Goal: Task Accomplishment & Management: Use online tool/utility

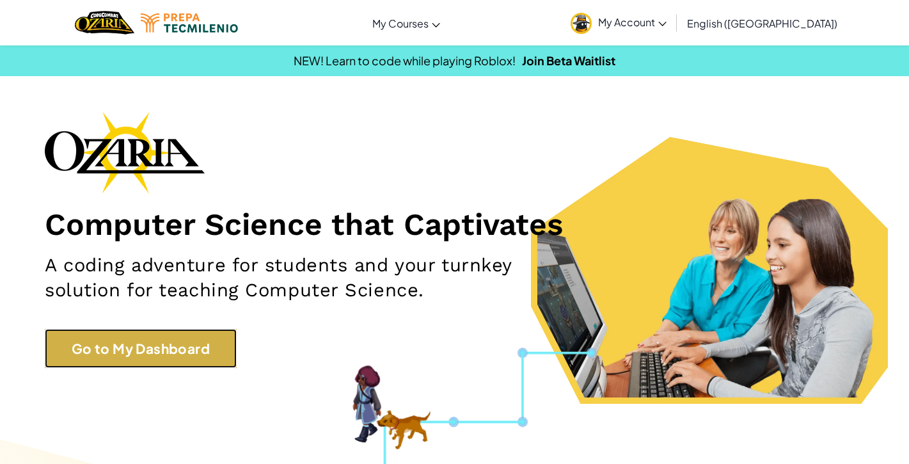
click at [207, 335] on link "Go to My Dashboard" at bounding box center [141, 348] width 192 height 39
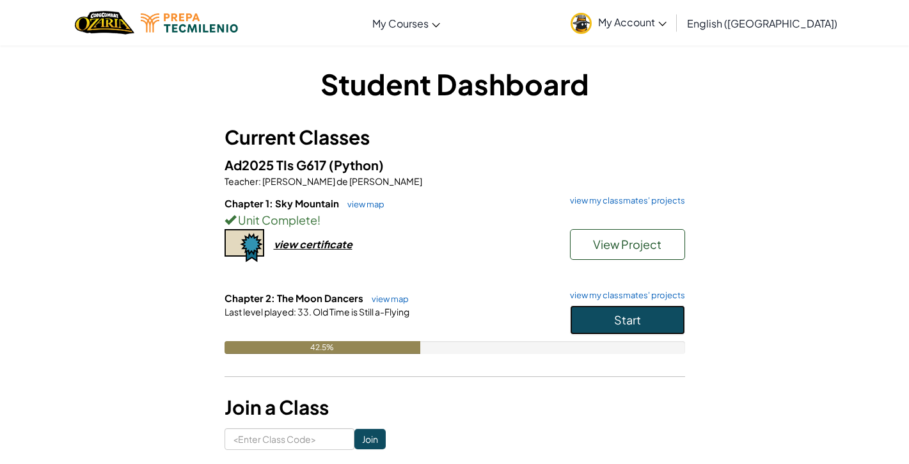
click at [614, 326] on span "Start" at bounding box center [627, 319] width 27 height 15
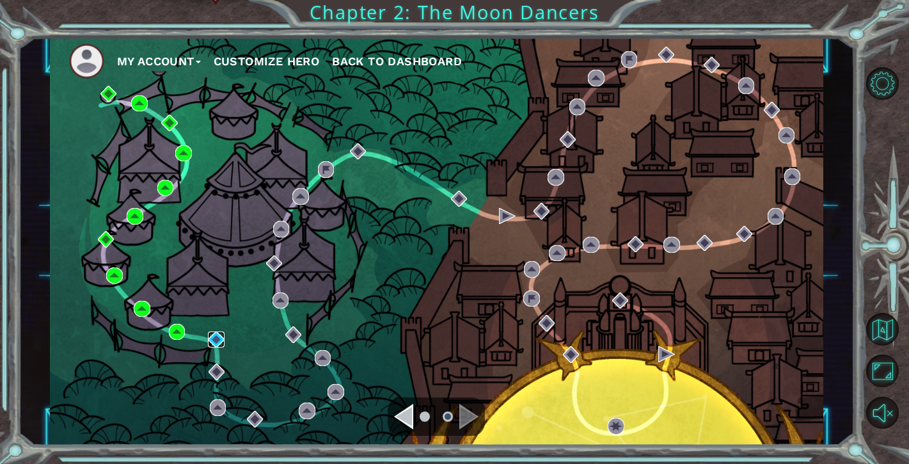
click at [215, 337] on img at bounding box center [216, 339] width 16 height 16
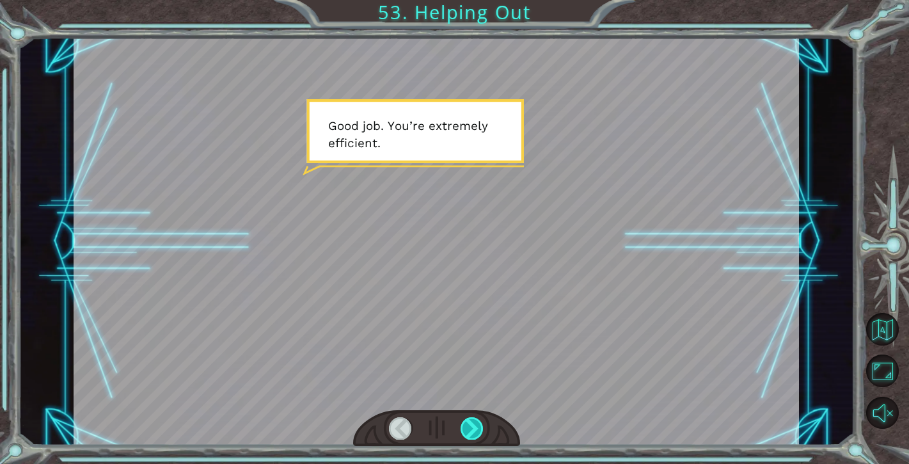
click at [473, 425] on div at bounding box center [472, 428] width 23 height 22
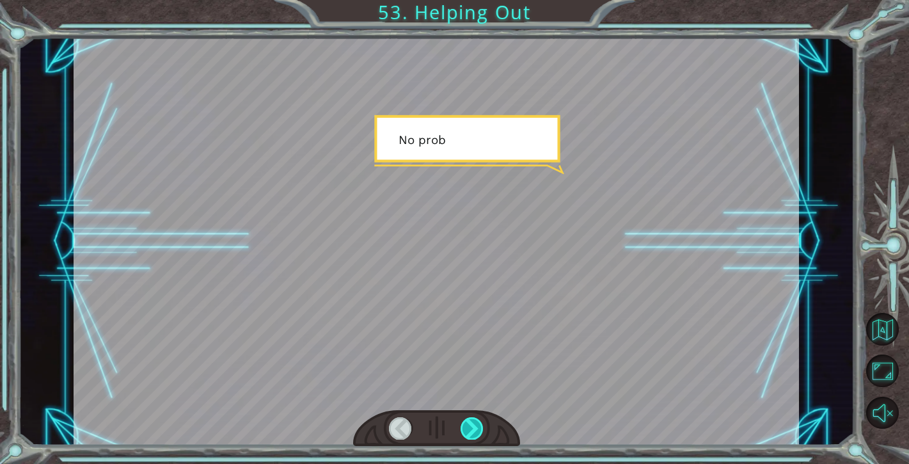
click at [473, 425] on div at bounding box center [472, 428] width 23 height 22
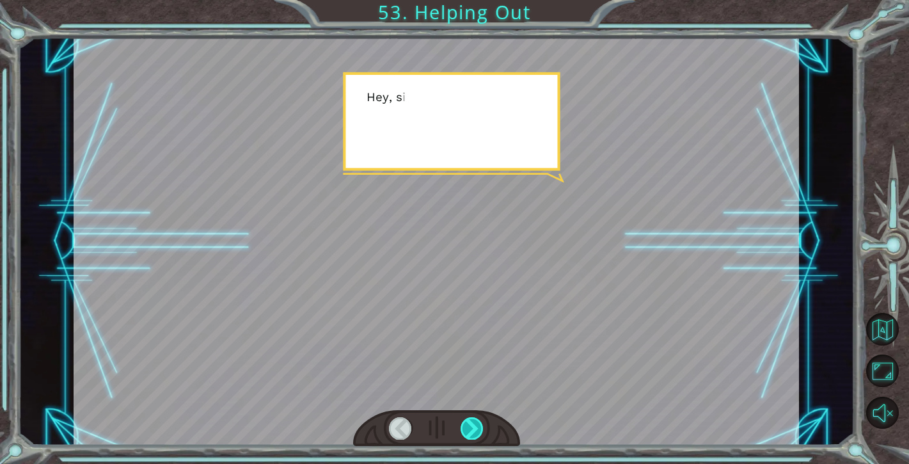
click at [472, 425] on div at bounding box center [472, 428] width 23 height 22
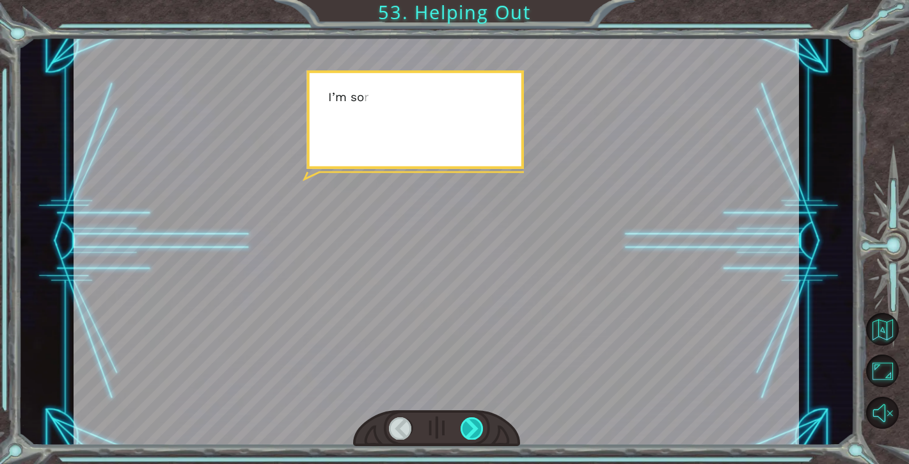
click at [472, 425] on div at bounding box center [472, 428] width 23 height 22
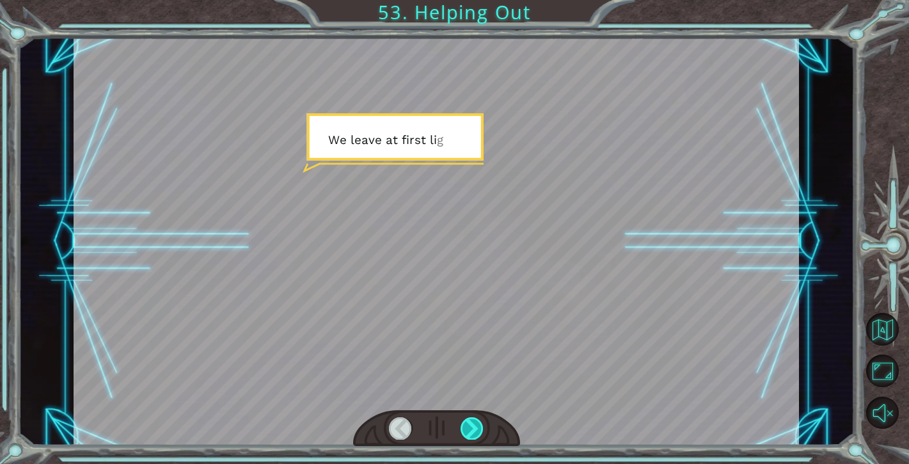
click at [472, 425] on div at bounding box center [472, 428] width 23 height 22
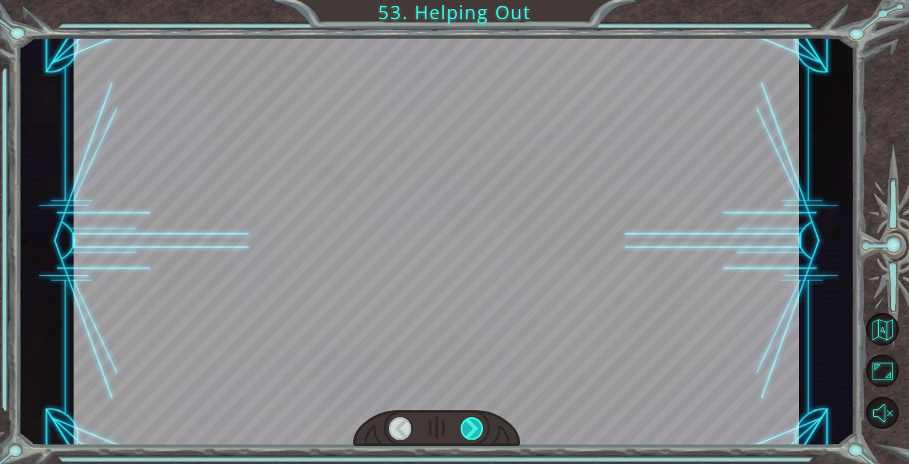
click at [472, 425] on div at bounding box center [472, 428] width 23 height 22
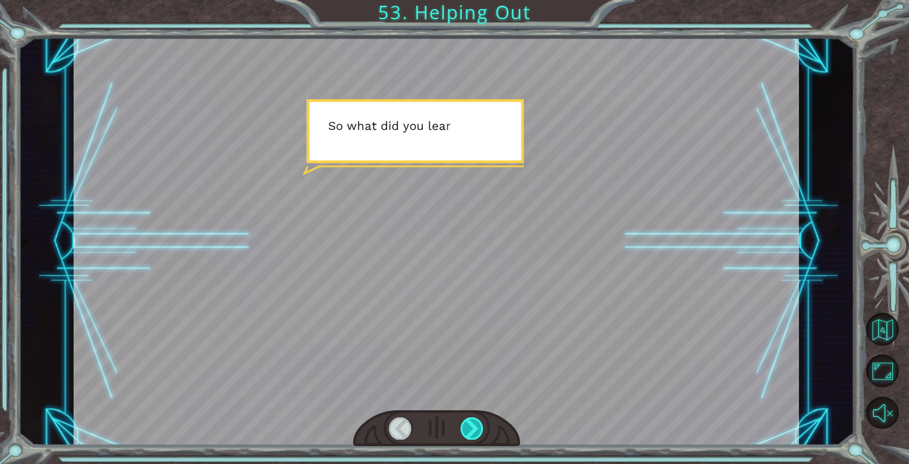
click at [472, 425] on div at bounding box center [472, 428] width 23 height 22
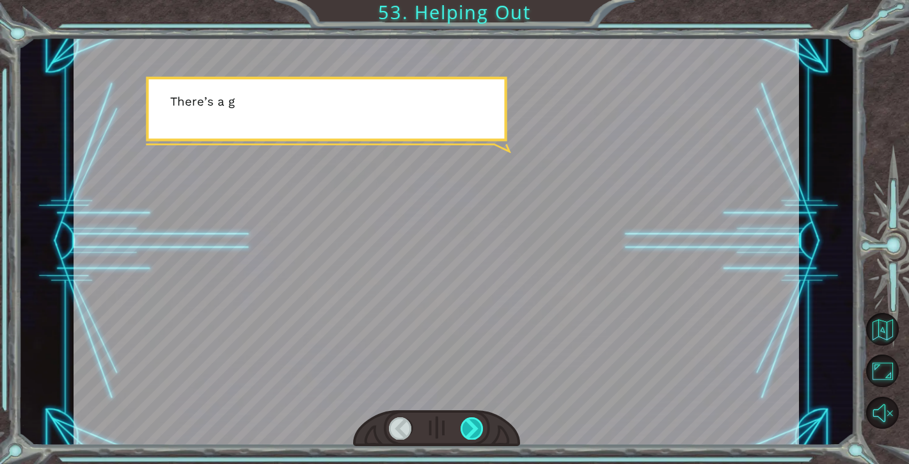
click at [472, 425] on div at bounding box center [472, 428] width 23 height 22
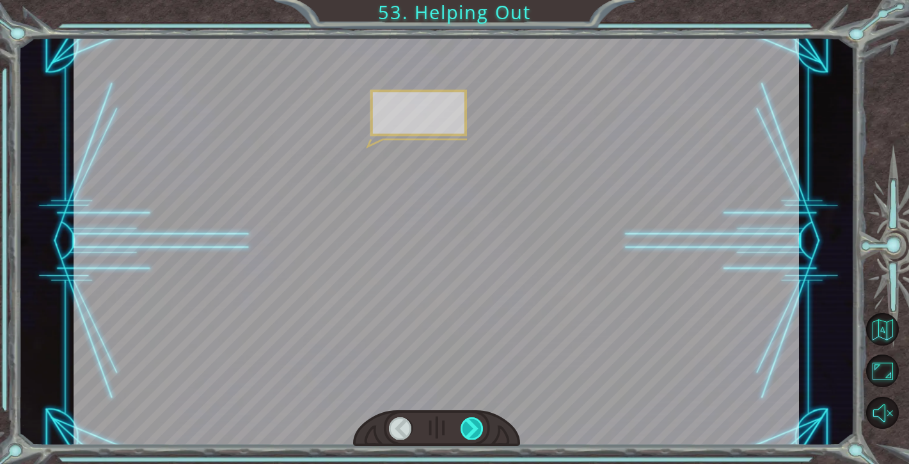
click at [472, 425] on div at bounding box center [472, 428] width 23 height 22
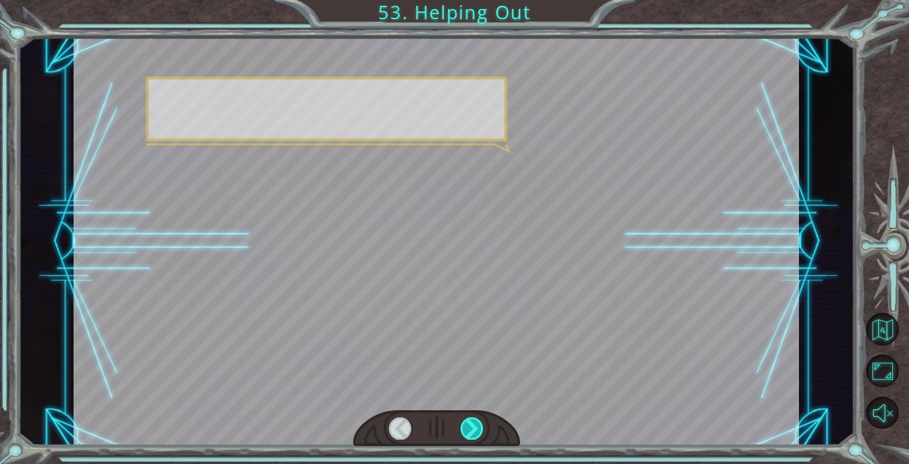
click at [472, 425] on div at bounding box center [472, 428] width 23 height 22
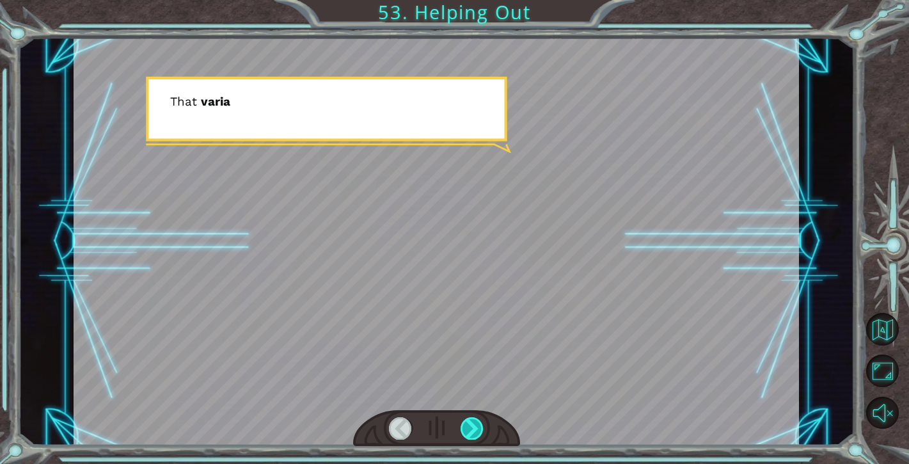
click at [472, 425] on div at bounding box center [472, 428] width 23 height 22
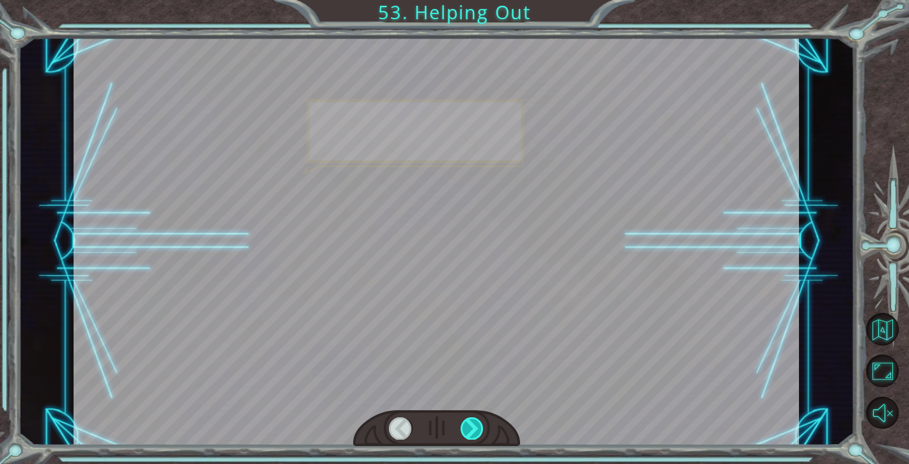
click at [472, 425] on div at bounding box center [472, 428] width 23 height 22
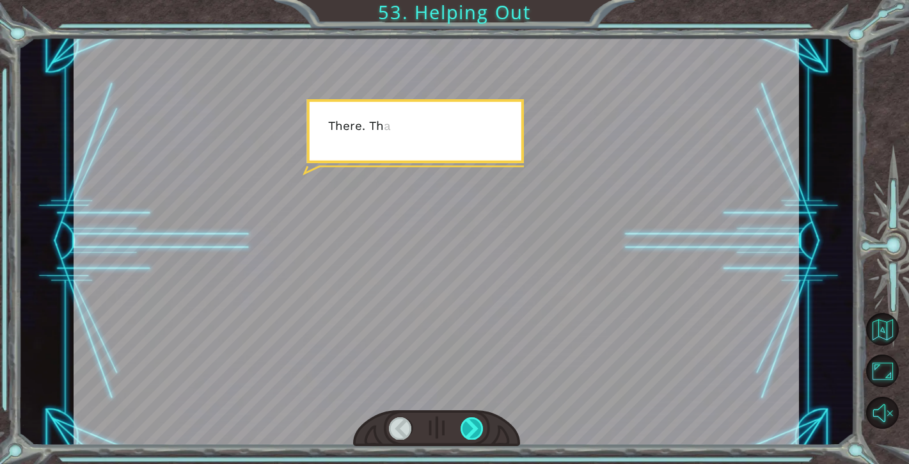
click at [472, 425] on div at bounding box center [472, 428] width 23 height 22
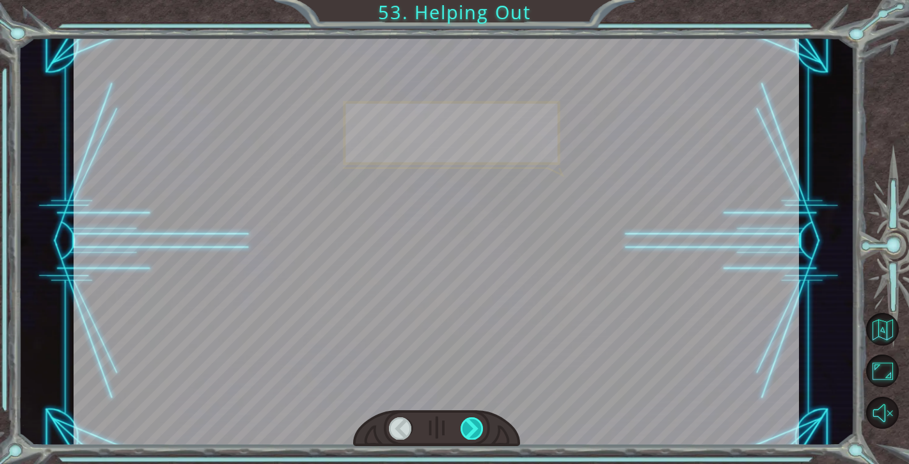
click at [472, 425] on div at bounding box center [472, 428] width 23 height 22
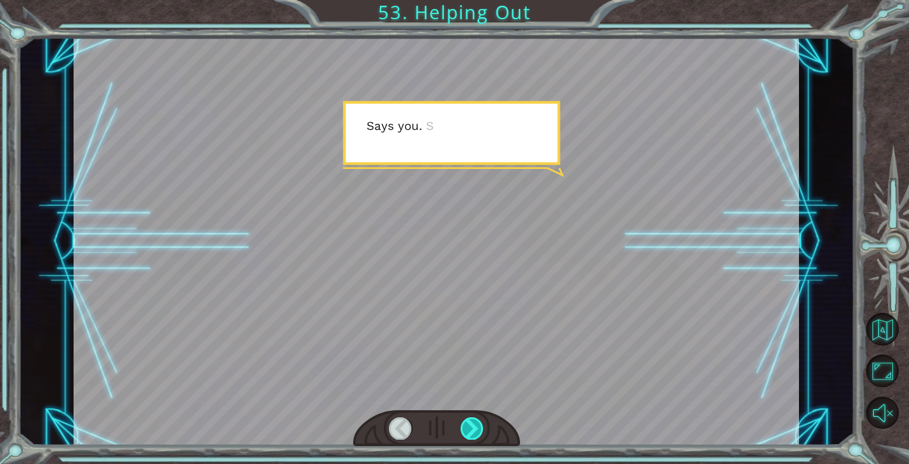
click at [472, 425] on div at bounding box center [472, 428] width 23 height 22
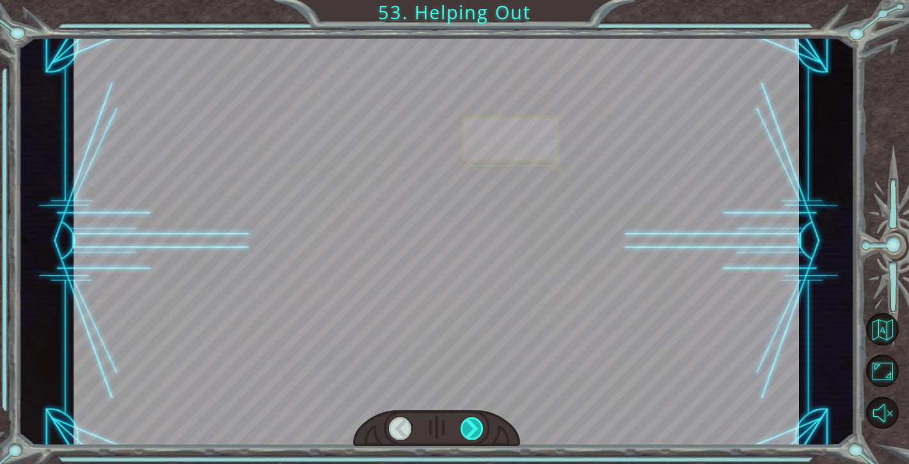
click at [472, 425] on div at bounding box center [472, 428] width 23 height 22
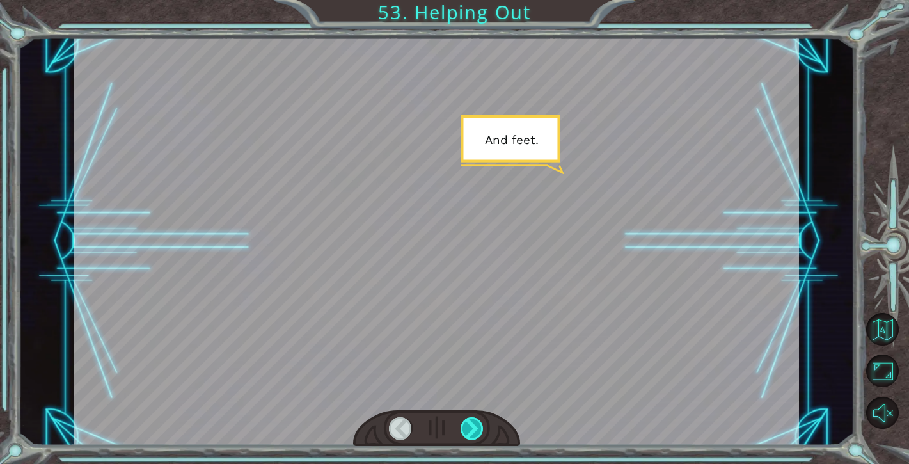
click at [472, 425] on div at bounding box center [472, 428] width 23 height 22
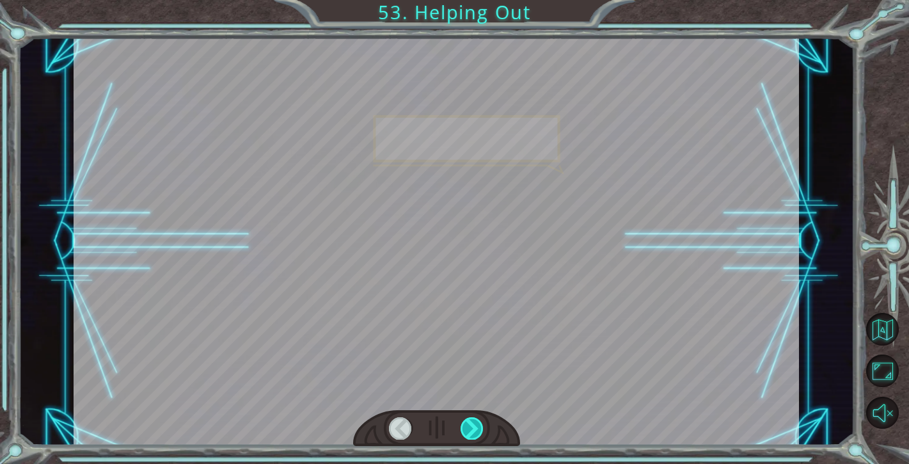
click at [472, 425] on div at bounding box center [472, 428] width 23 height 22
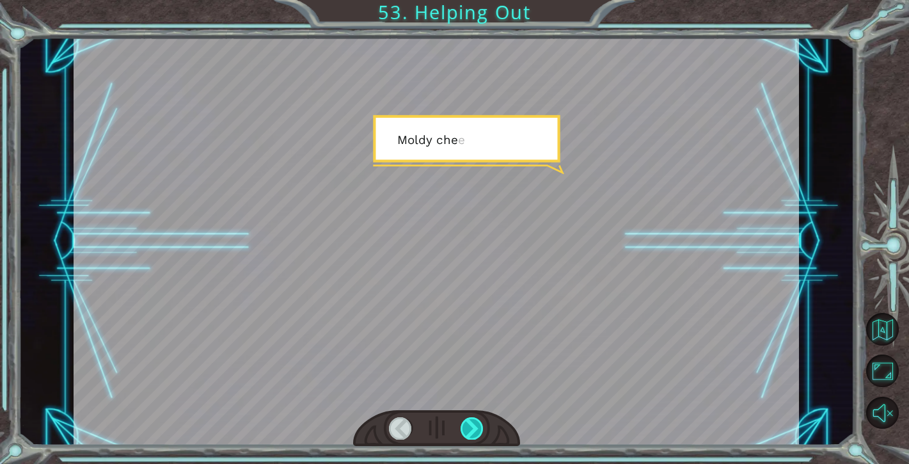
click at [472, 425] on div at bounding box center [472, 428] width 23 height 22
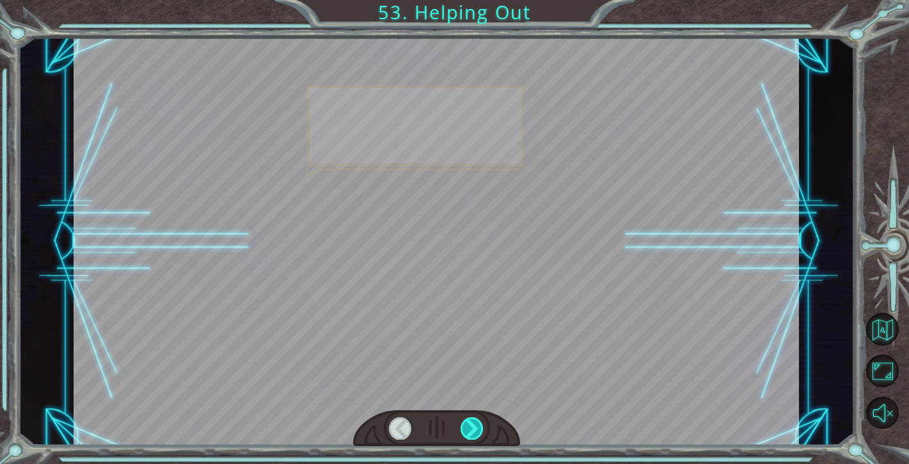
click at [472, 425] on div at bounding box center [472, 428] width 23 height 22
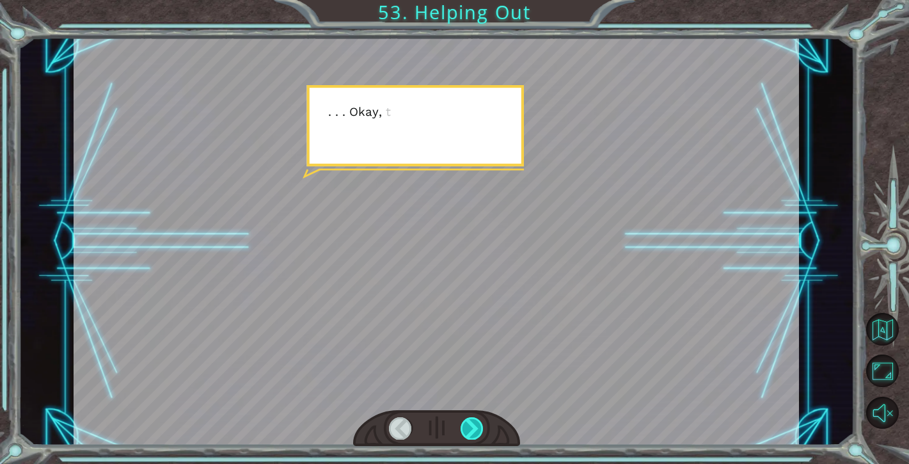
click at [472, 425] on div at bounding box center [472, 428] width 23 height 22
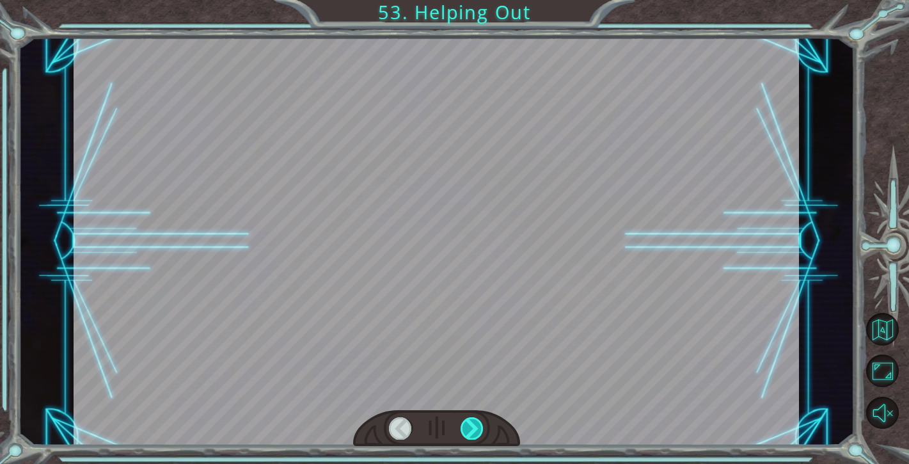
click at [472, 425] on div at bounding box center [472, 428] width 23 height 22
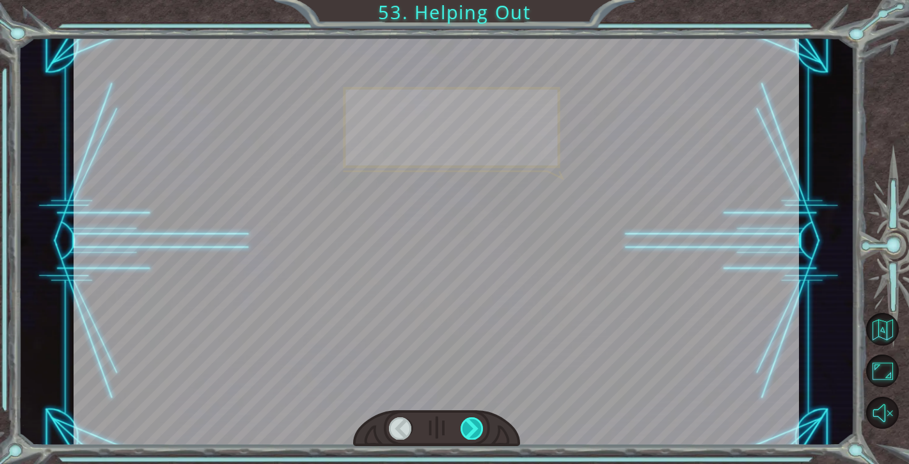
click at [472, 425] on div at bounding box center [472, 428] width 23 height 22
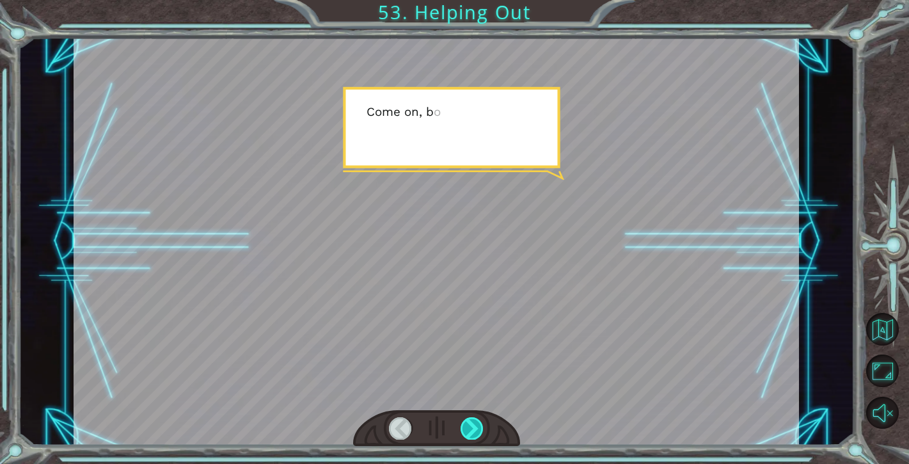
click at [472, 425] on div at bounding box center [472, 428] width 23 height 22
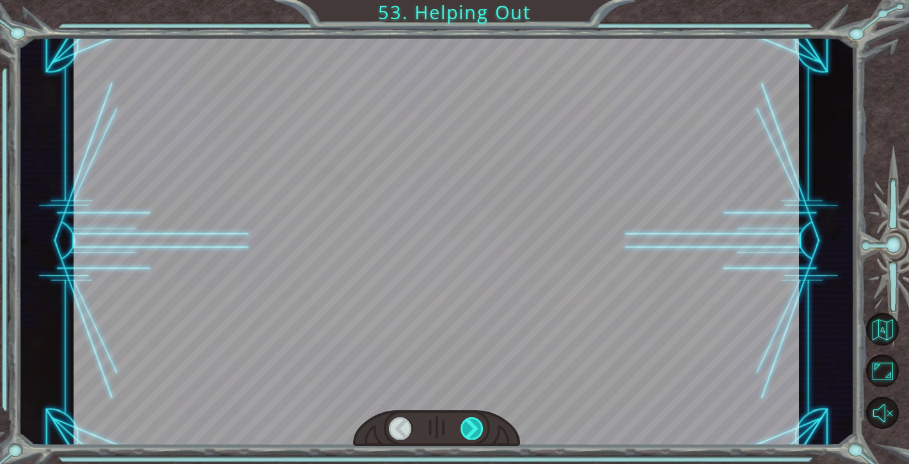
click at [472, 427] on div at bounding box center [472, 428] width 23 height 22
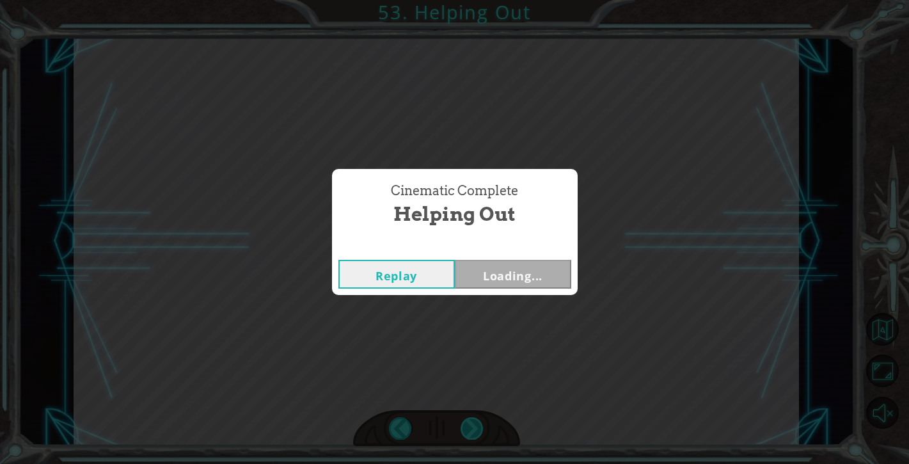
click at [472, 427] on div "Cinematic Complete Helping Out Replay Loading..." at bounding box center [454, 232] width 909 height 464
click at [472, 428] on div "Cinematic Complete Helping Out Replay Next" at bounding box center [454, 232] width 909 height 464
click at [507, 274] on button "Next" at bounding box center [513, 274] width 116 height 29
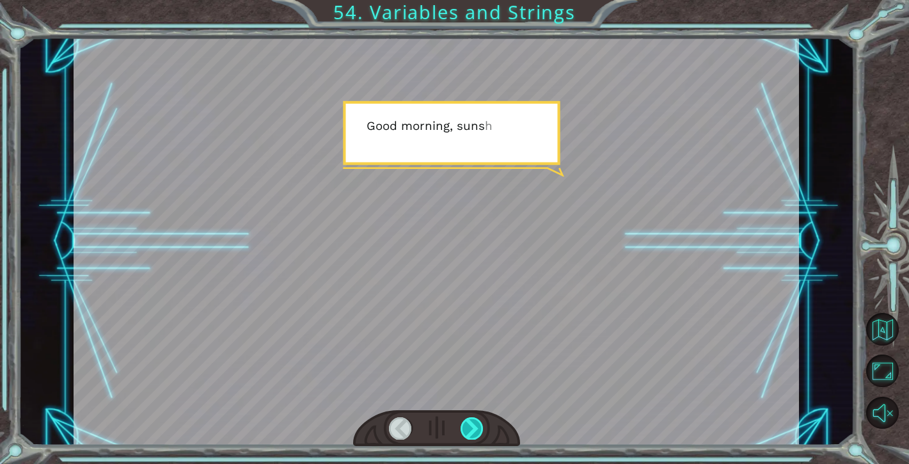
click at [471, 425] on div at bounding box center [472, 428] width 23 height 22
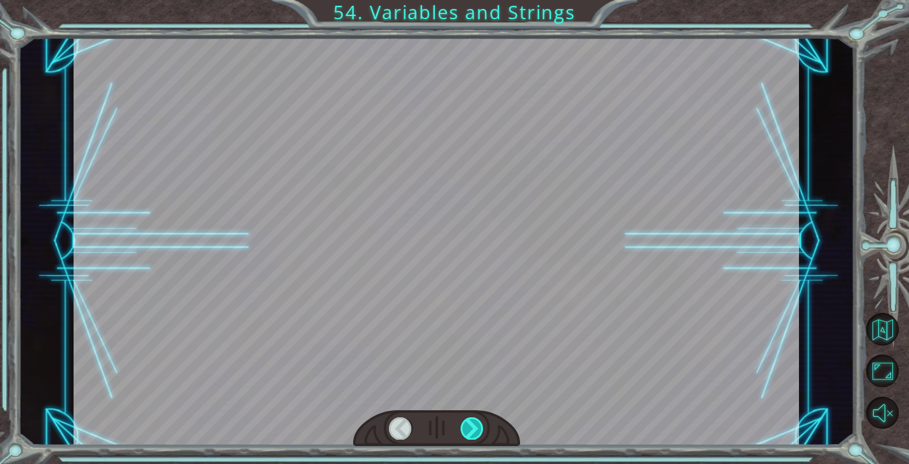
click at [471, 425] on div at bounding box center [472, 428] width 23 height 22
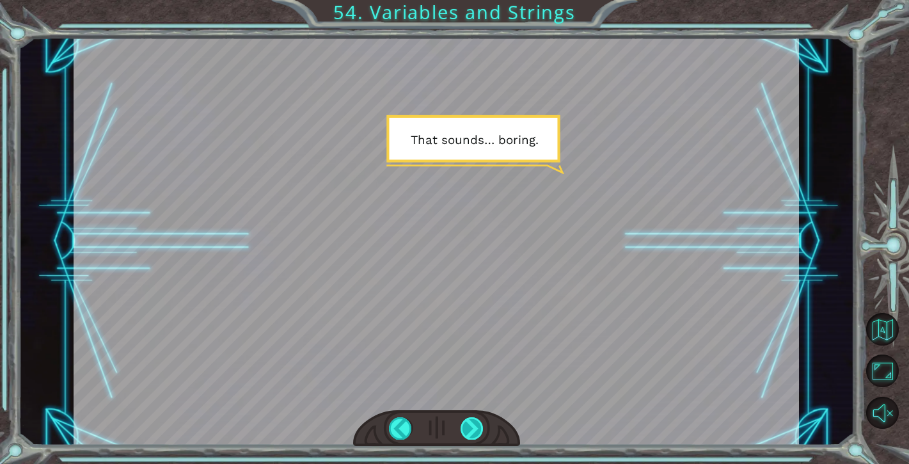
click at [469, 427] on div at bounding box center [472, 428] width 23 height 22
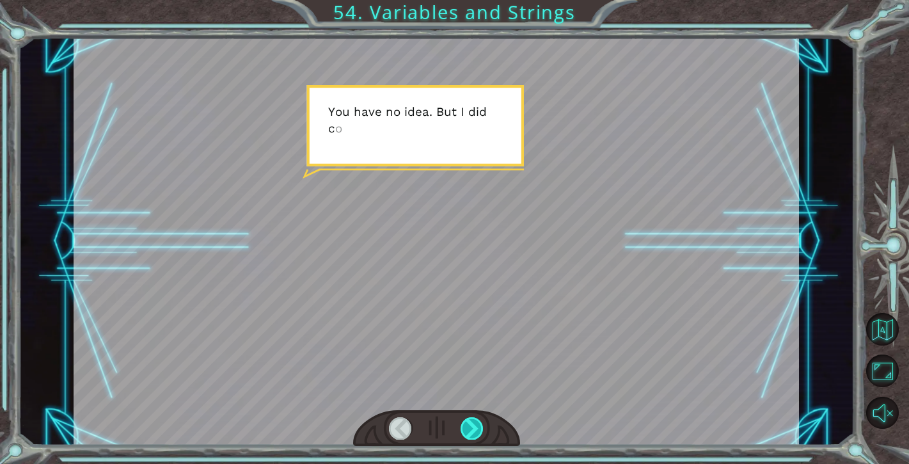
click at [469, 427] on div at bounding box center [472, 428] width 23 height 22
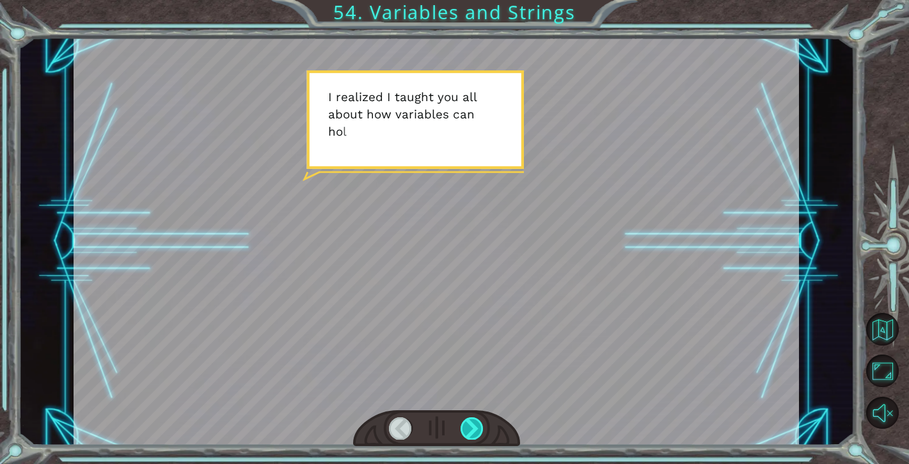
click at [469, 427] on div at bounding box center [472, 428] width 23 height 22
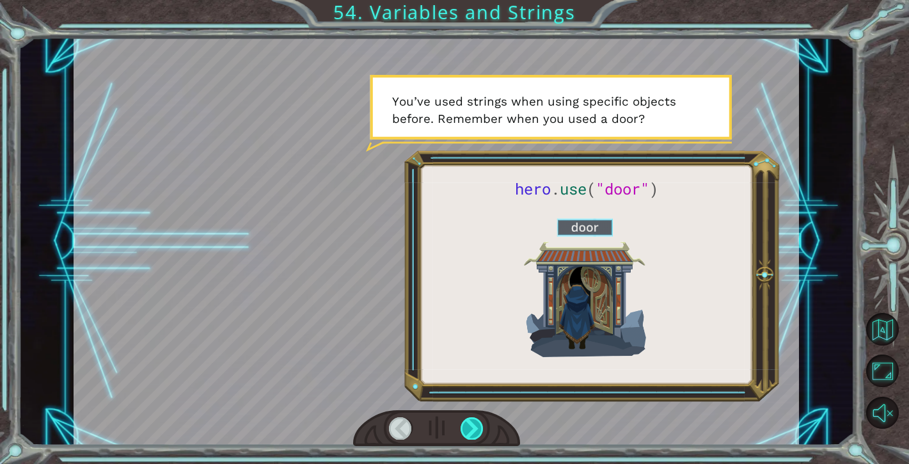
click at [469, 427] on div at bounding box center [472, 428] width 23 height 22
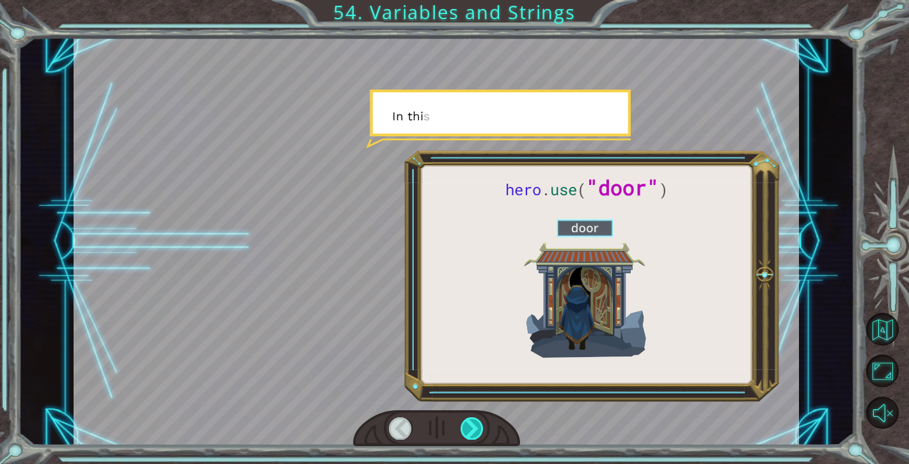
click at [469, 427] on div at bounding box center [472, 428] width 23 height 22
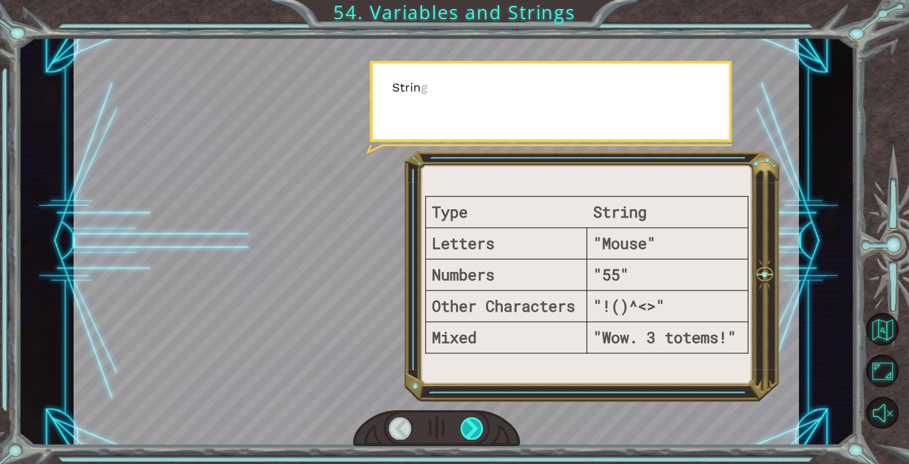
click at [469, 427] on div at bounding box center [472, 428] width 23 height 22
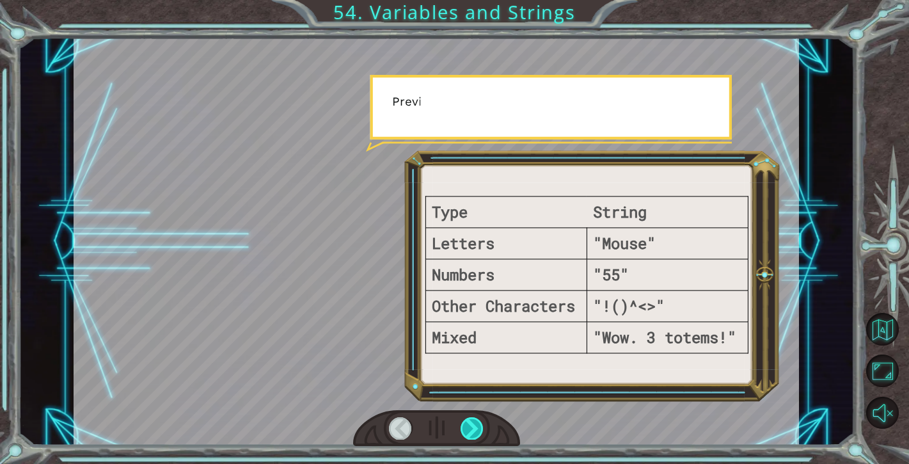
click at [469, 427] on div at bounding box center [472, 428] width 23 height 22
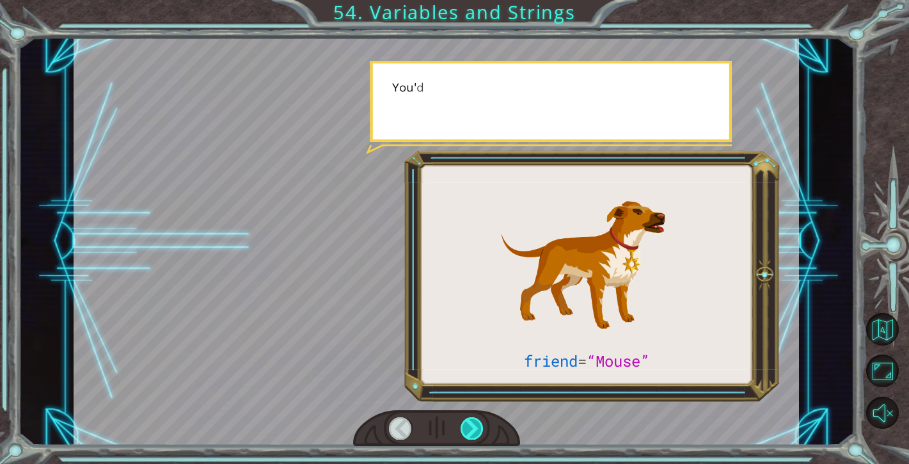
click at [469, 427] on div at bounding box center [472, 428] width 23 height 22
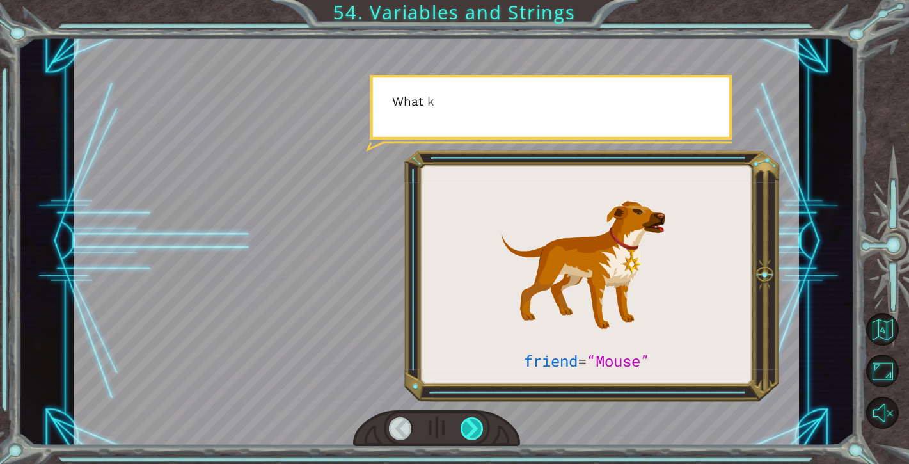
click at [469, 427] on div at bounding box center [472, 428] width 23 height 22
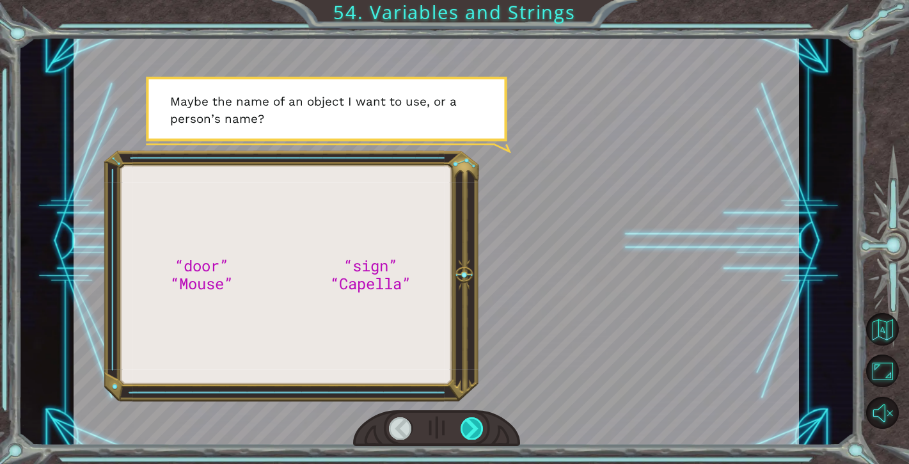
click at [469, 427] on div at bounding box center [472, 428] width 23 height 22
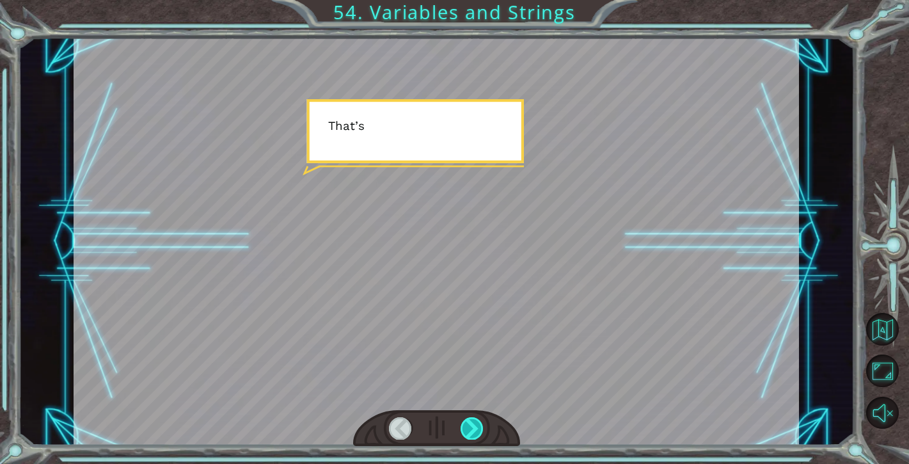
click at [469, 427] on div at bounding box center [472, 428] width 23 height 22
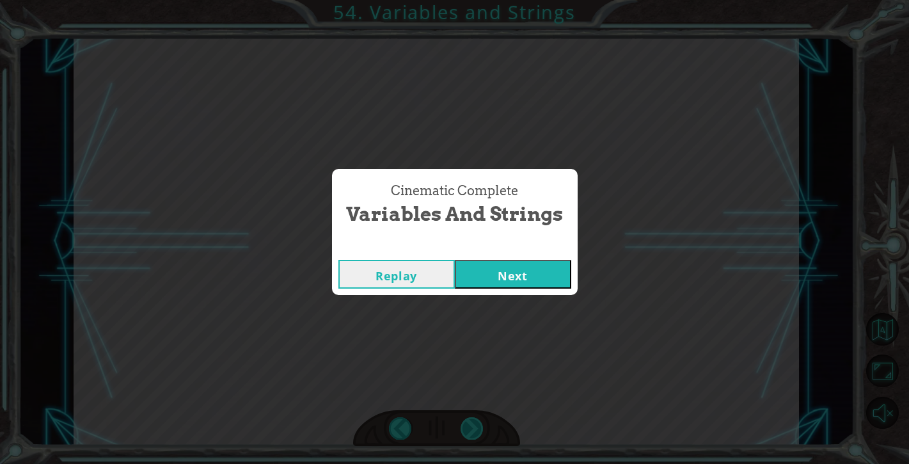
click at [469, 427] on div "Cinematic Complete Variables and Strings Replay Next" at bounding box center [454, 232] width 909 height 464
click at [533, 276] on button "Next" at bounding box center [513, 274] width 116 height 29
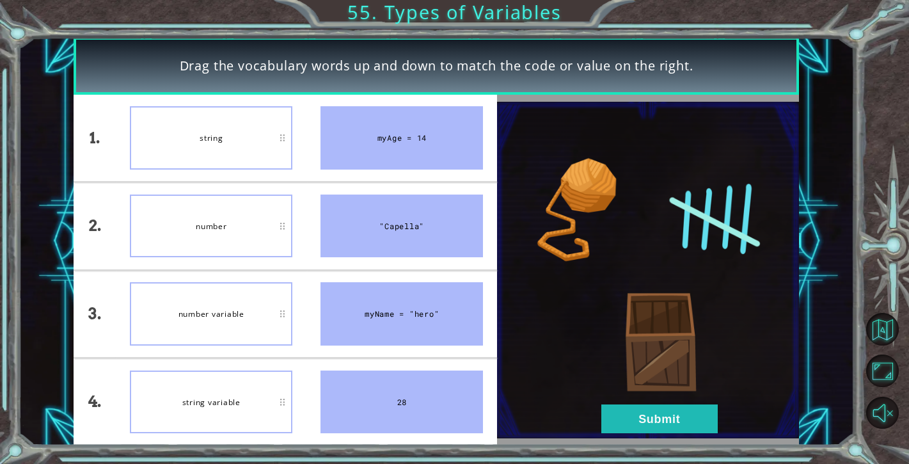
drag, startPoint x: 420, startPoint y: 391, endPoint x: 420, endPoint y: 204, distance: 186.8
click at [420, 185] on ul "myAge = 14 "Capella" myName = "hero" 28" at bounding box center [401, 270] width 191 height 350
click at [414, 217] on div ""Capella"" at bounding box center [401, 225] width 162 height 63
click at [656, 409] on button "Submit" at bounding box center [659, 418] width 116 height 29
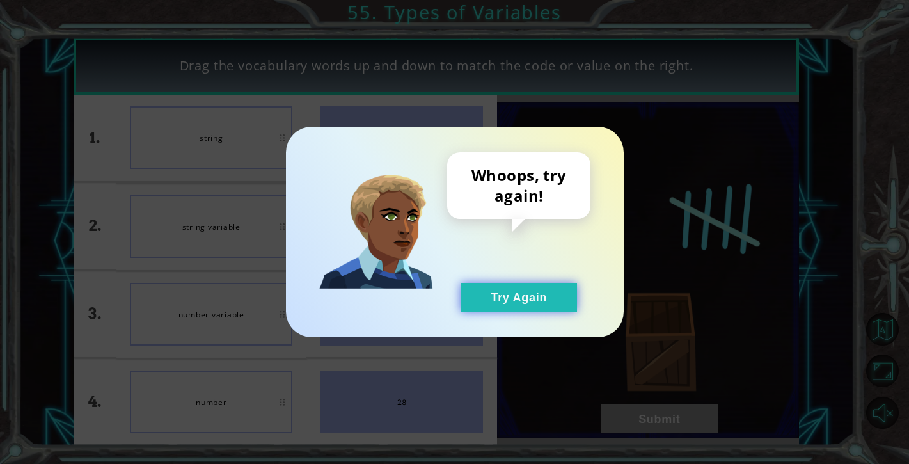
click at [503, 299] on button "Try Again" at bounding box center [519, 297] width 116 height 29
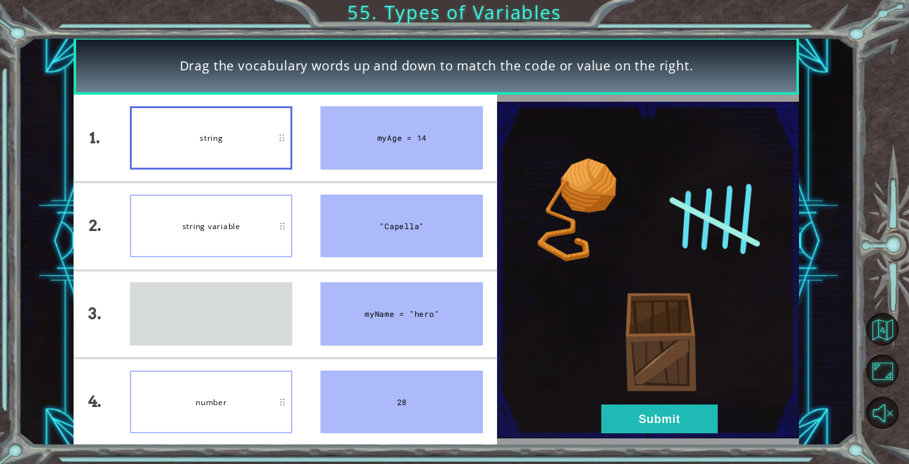
drag, startPoint x: 221, startPoint y: 323, endPoint x: 226, endPoint y: 129, distance: 193.9
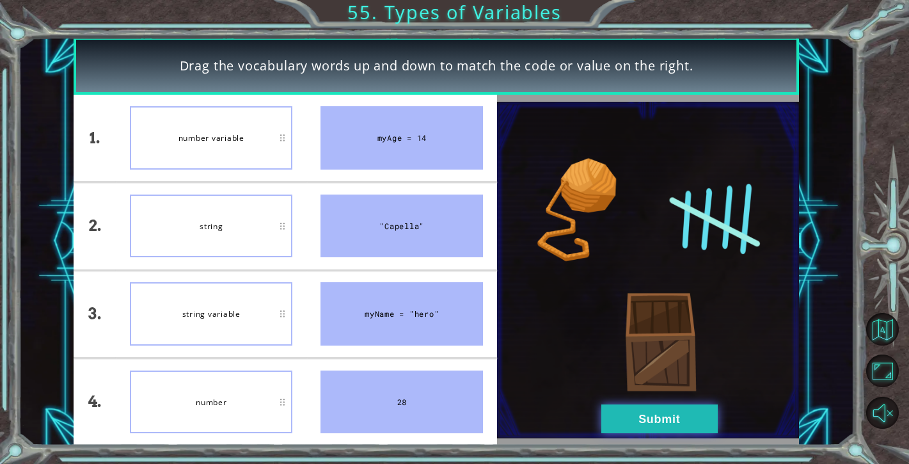
click at [669, 421] on button "Submit" at bounding box center [659, 418] width 116 height 29
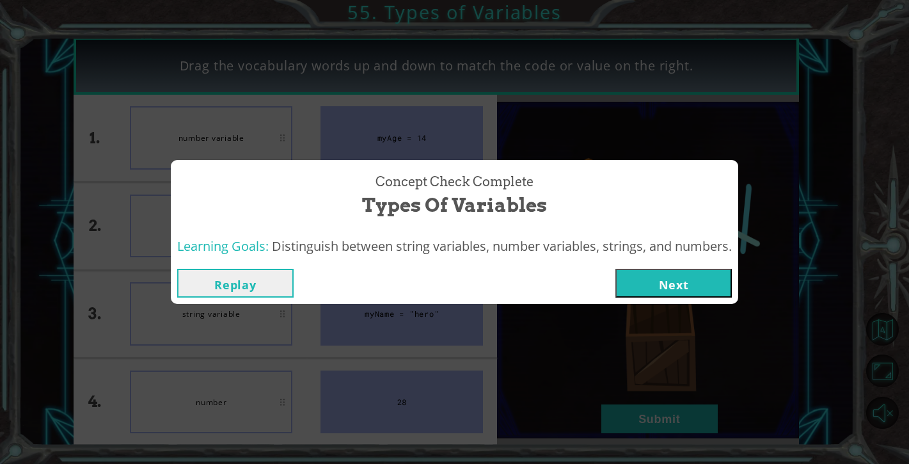
click at [661, 277] on button "Next" at bounding box center [673, 283] width 116 height 29
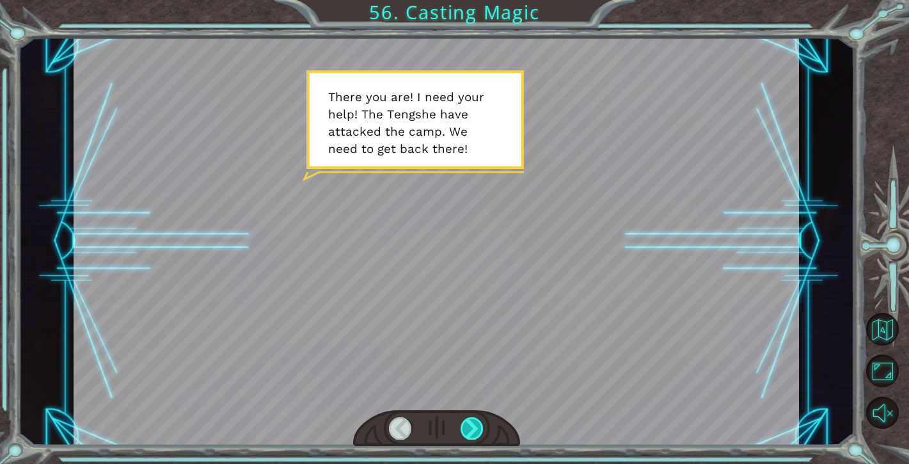
click at [471, 431] on div at bounding box center [472, 428] width 23 height 22
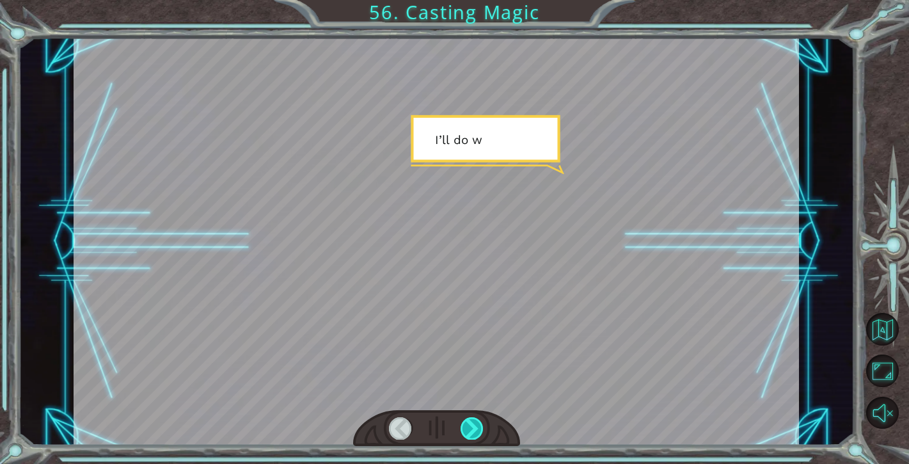
click at [471, 431] on div at bounding box center [472, 428] width 23 height 22
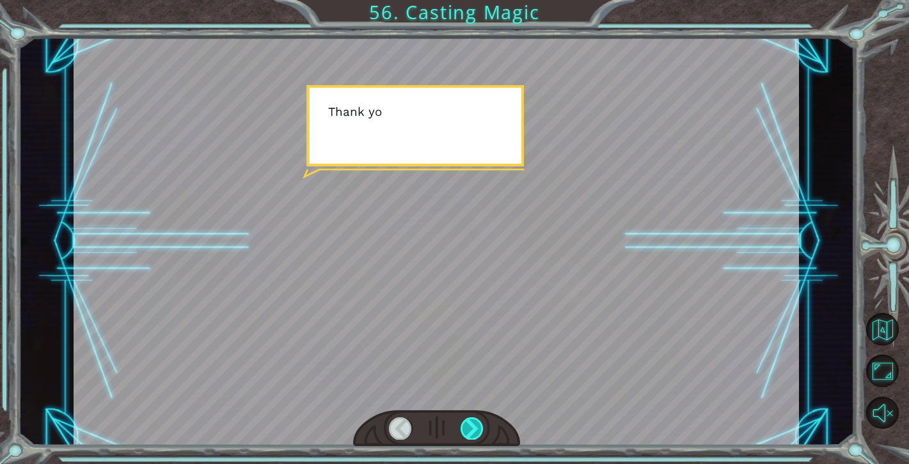
click at [472, 431] on div at bounding box center [472, 428] width 23 height 22
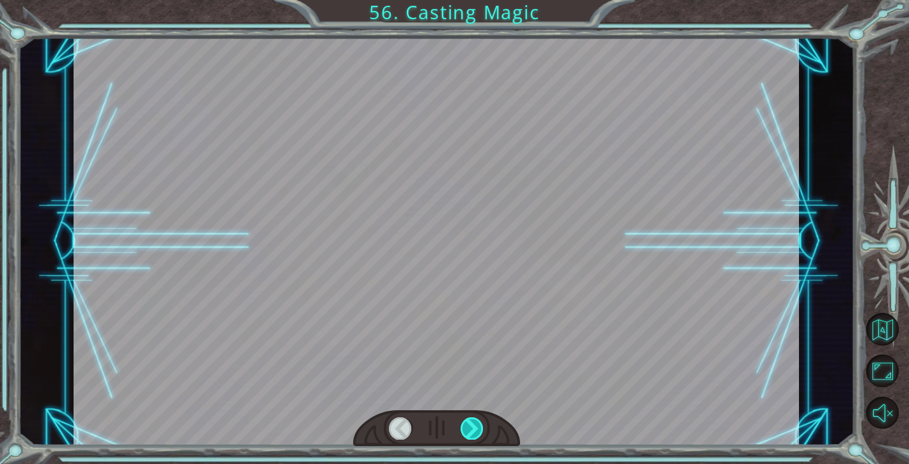
click at [472, 431] on div at bounding box center [472, 428] width 23 height 22
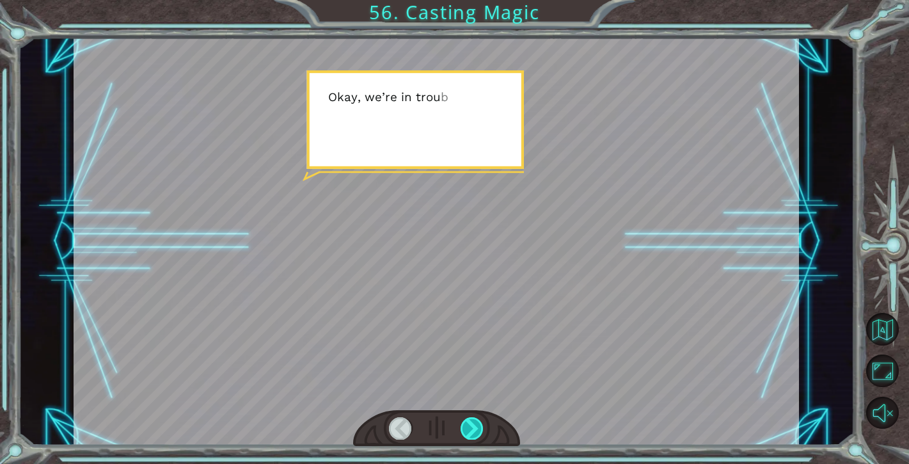
click at [472, 431] on div at bounding box center [472, 428] width 23 height 22
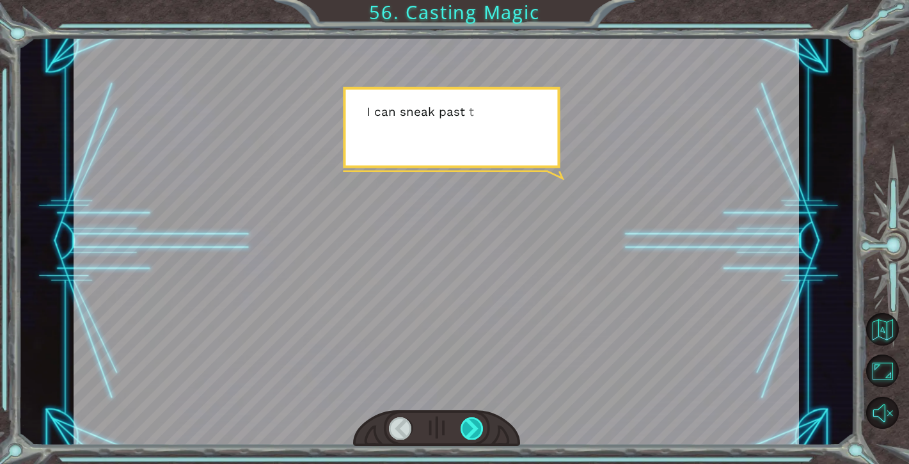
click at [472, 431] on div at bounding box center [472, 428] width 23 height 22
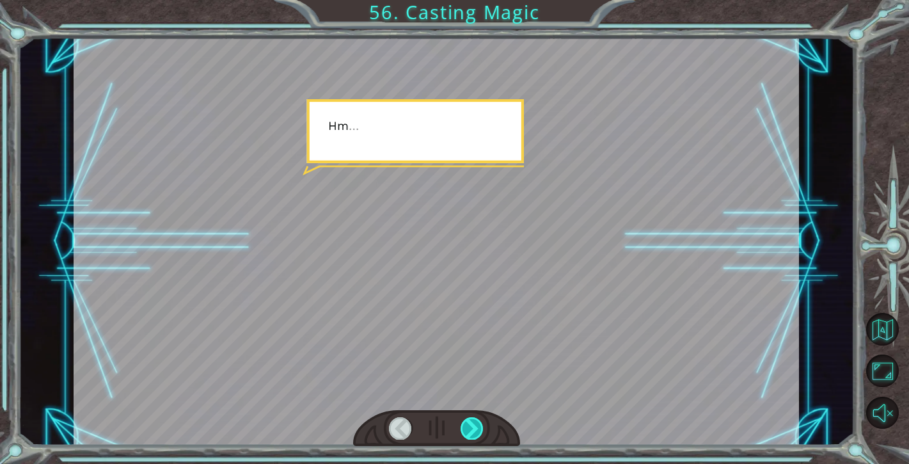
click at [472, 431] on div at bounding box center [472, 428] width 23 height 22
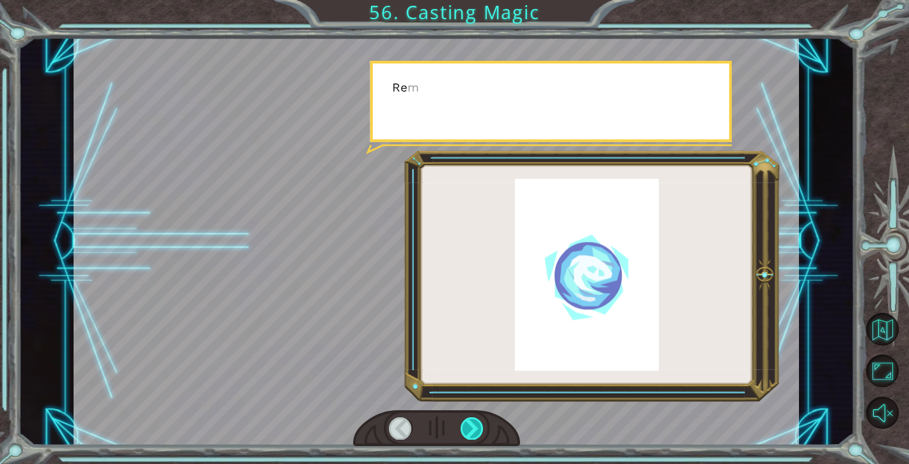
click at [472, 431] on div at bounding box center [472, 428] width 23 height 22
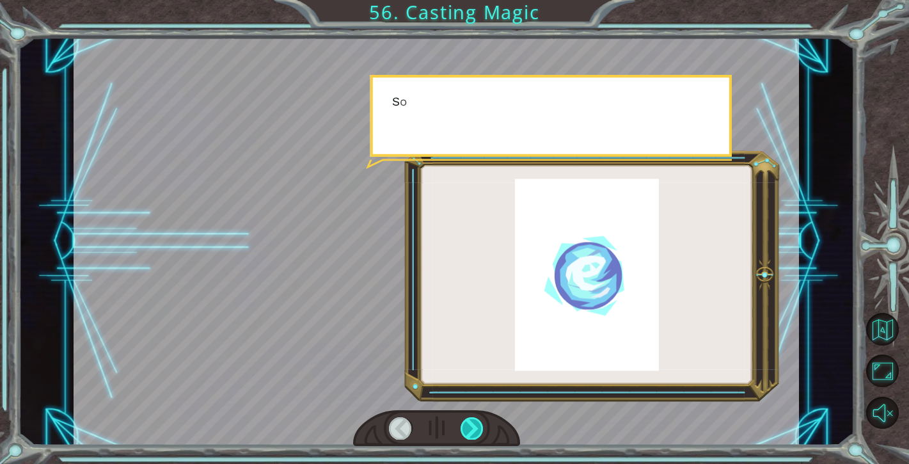
click at [472, 431] on div at bounding box center [472, 428] width 23 height 22
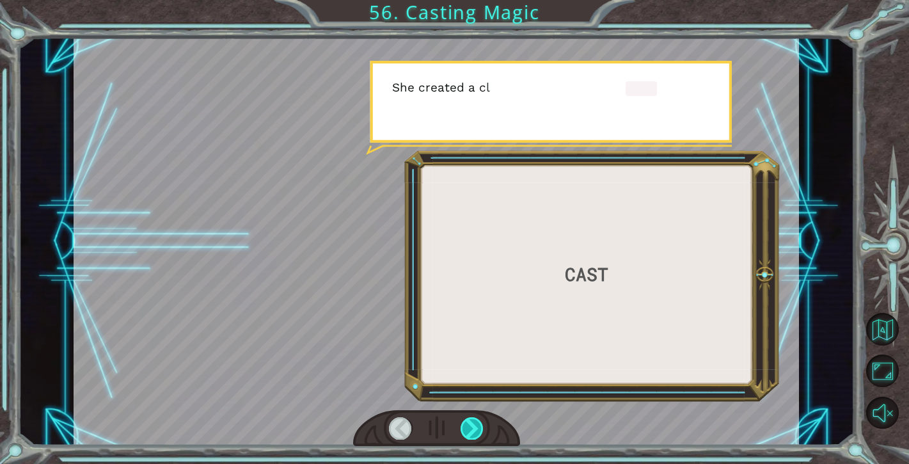
click at [472, 431] on div at bounding box center [472, 428] width 23 height 22
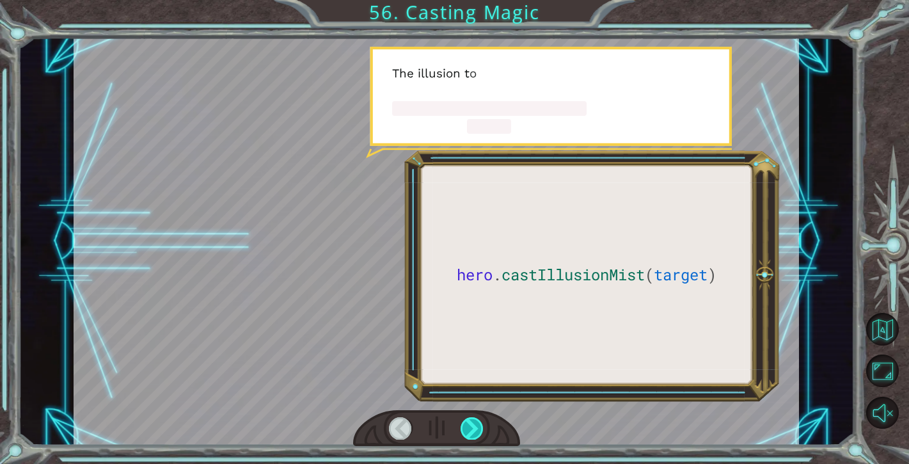
click at [472, 431] on div at bounding box center [472, 428] width 23 height 22
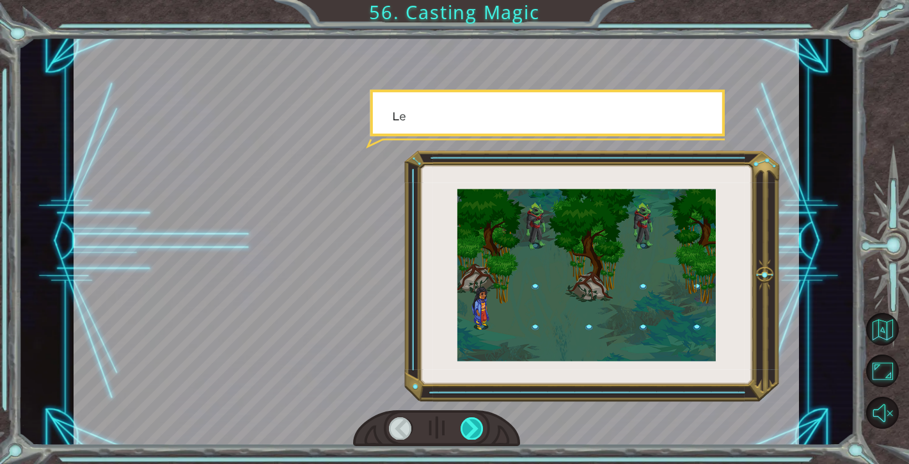
click at [472, 431] on div at bounding box center [472, 428] width 23 height 22
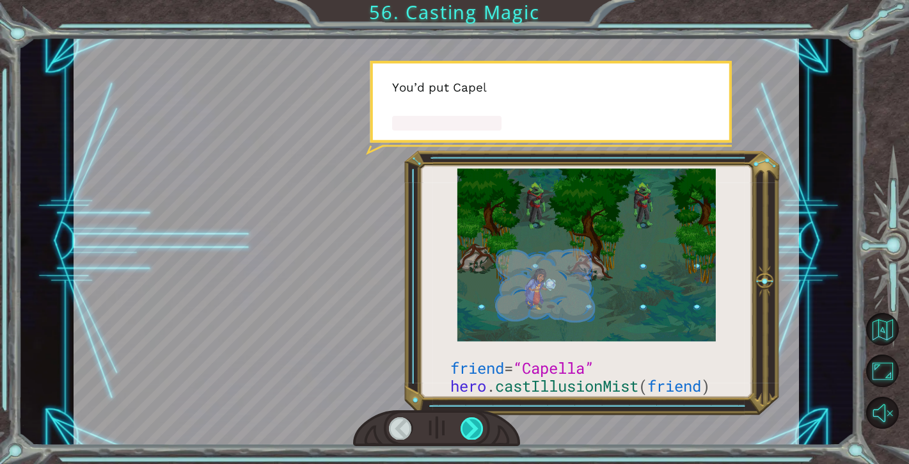
click at [472, 431] on div at bounding box center [472, 428] width 23 height 22
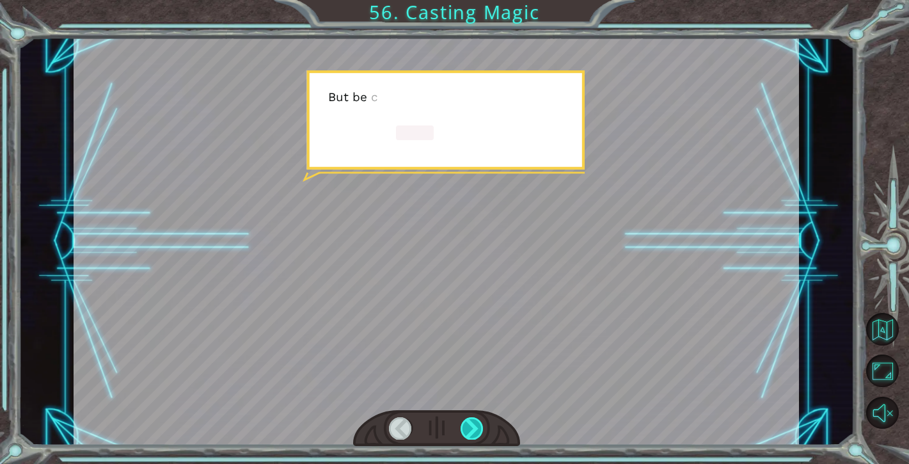
click at [472, 431] on div at bounding box center [472, 428] width 23 height 22
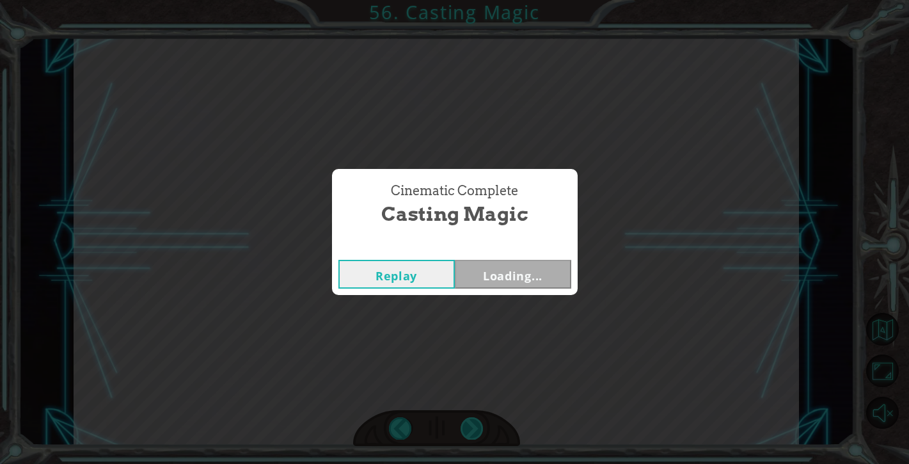
click at [472, 0] on div "friend = “Capella” hero . castIllusionMist ( friend ) T h e r e y o u a r e ! I…" at bounding box center [454, 0] width 909 height 0
click at [510, 282] on button "Next" at bounding box center [513, 274] width 116 height 29
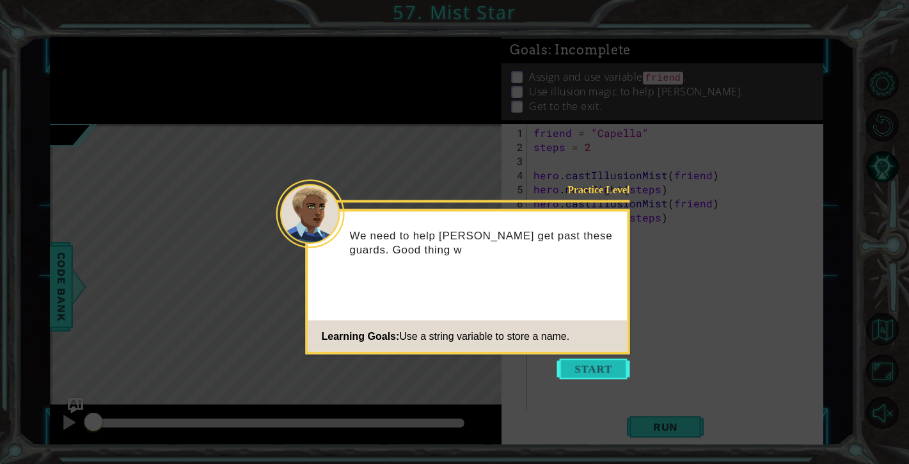
click at [598, 372] on button "Start" at bounding box center [593, 369] width 73 height 20
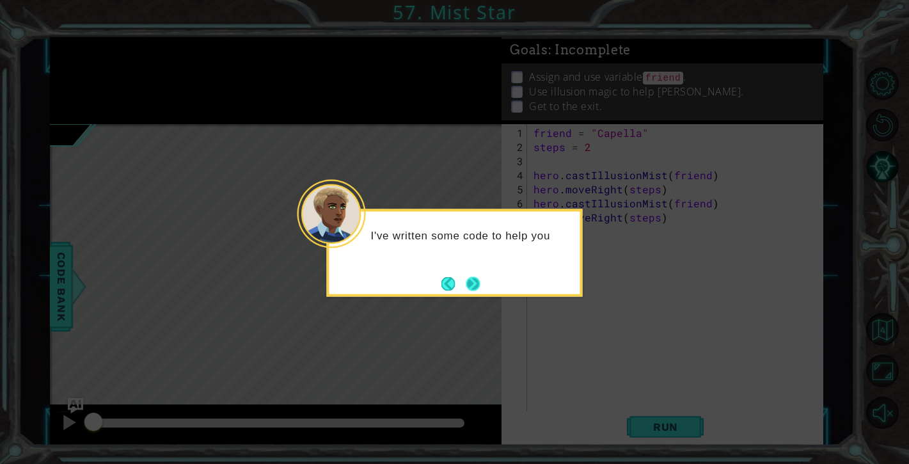
click at [476, 286] on button "Next" at bounding box center [472, 283] width 15 height 15
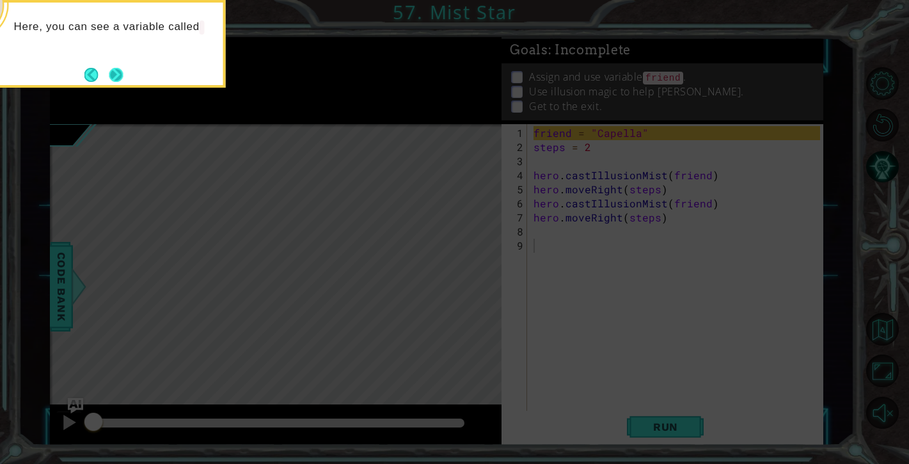
click at [123, 70] on button "Next" at bounding box center [116, 75] width 14 height 14
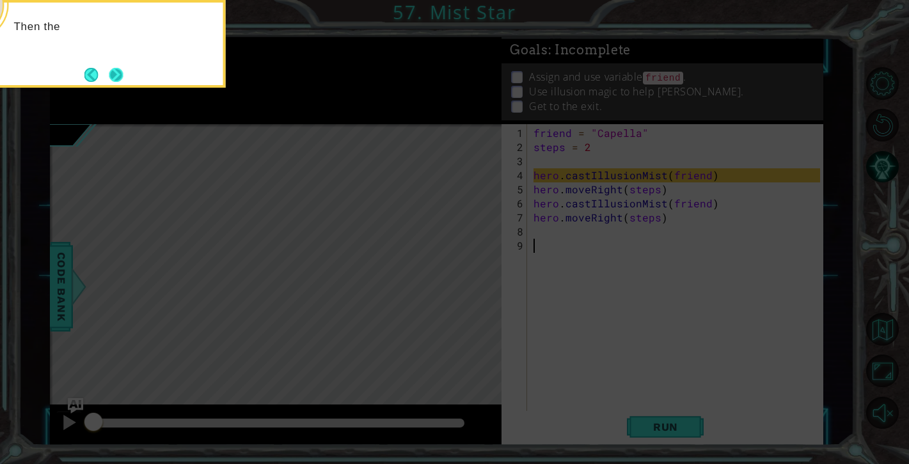
click at [122, 67] on button "Next" at bounding box center [116, 75] width 16 height 16
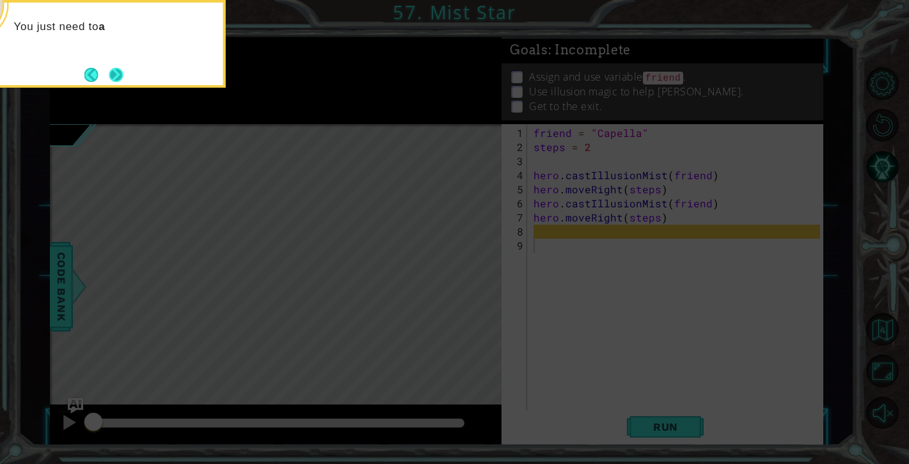
click at [116, 69] on button "Next" at bounding box center [116, 74] width 15 height 15
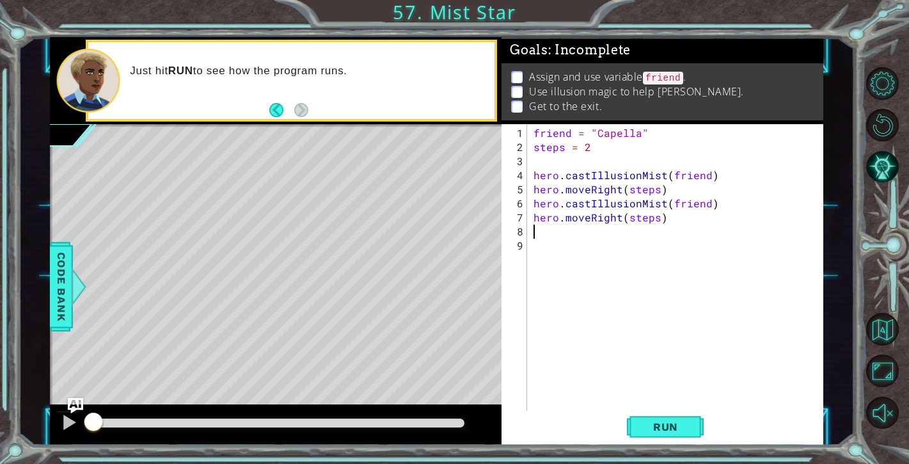
type textarea "c"
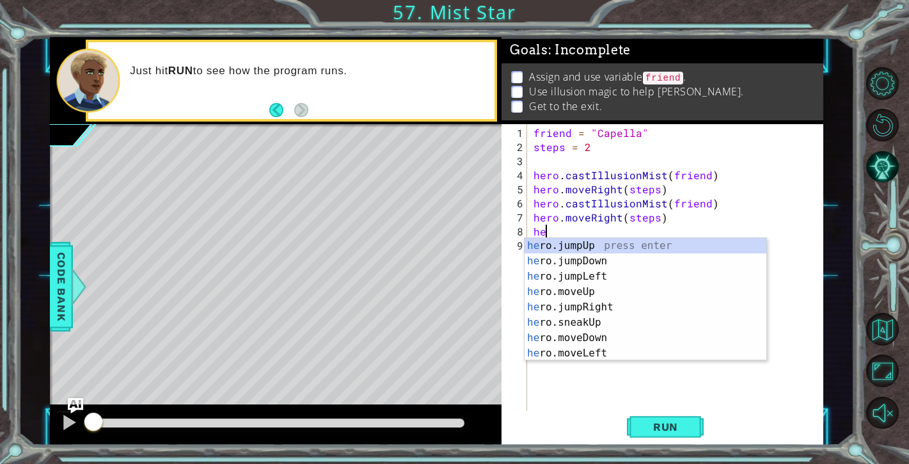
type textarea "h"
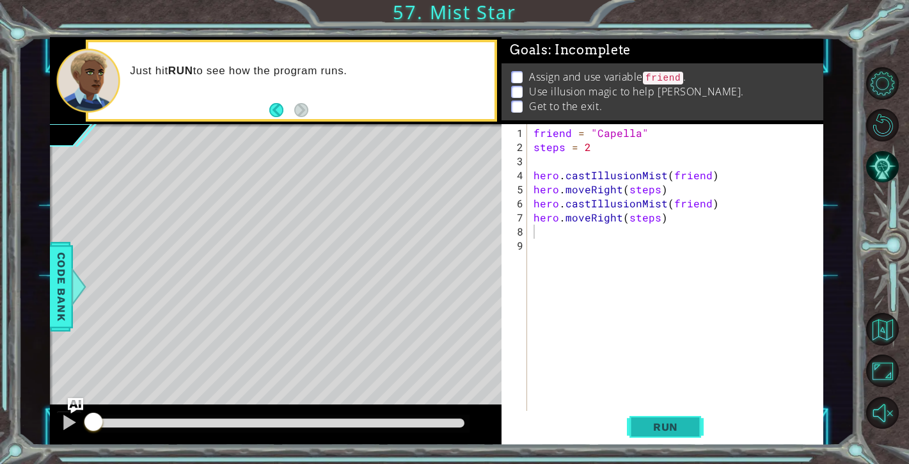
click at [648, 423] on span "Run" at bounding box center [665, 426] width 51 height 13
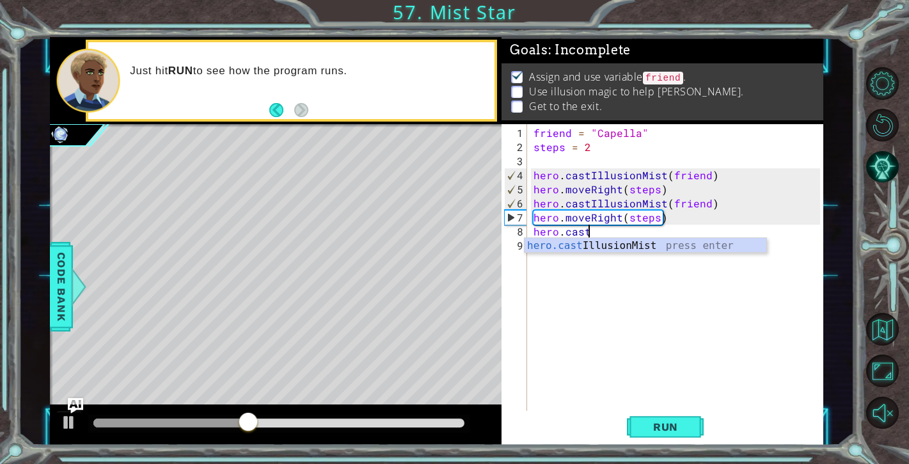
scroll to position [0, 3]
click at [635, 241] on div "hero.cast IllusionMist press enter" at bounding box center [645, 261] width 242 height 46
type textarea "hero.castIllusionMist(friend)"
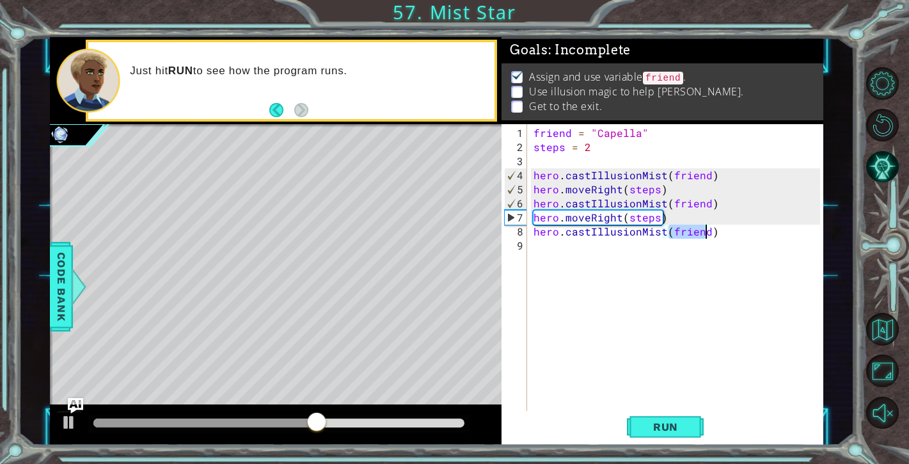
click at [624, 250] on div "friend = "Capella" steps = 2 hero . castIllusionMist ( friend ) hero . moveRigh…" at bounding box center [678, 288] width 295 height 324
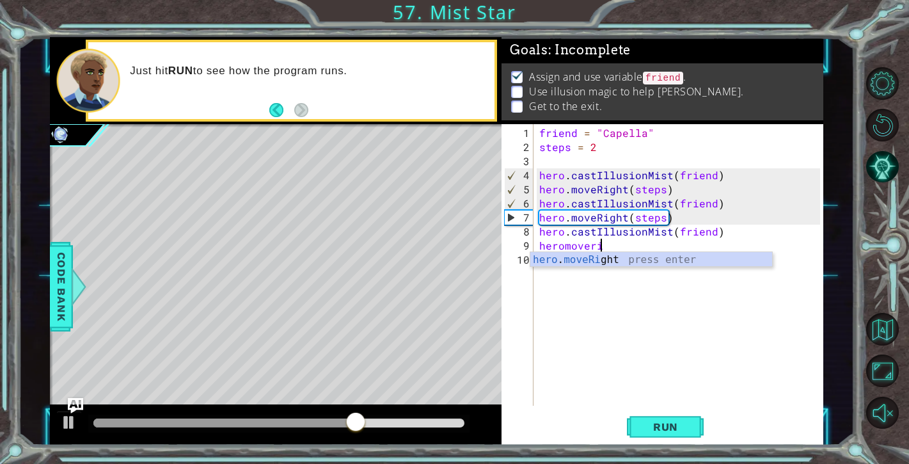
scroll to position [0, 3]
click at [644, 255] on div "hero . moveRi ght press enter" at bounding box center [651, 275] width 242 height 46
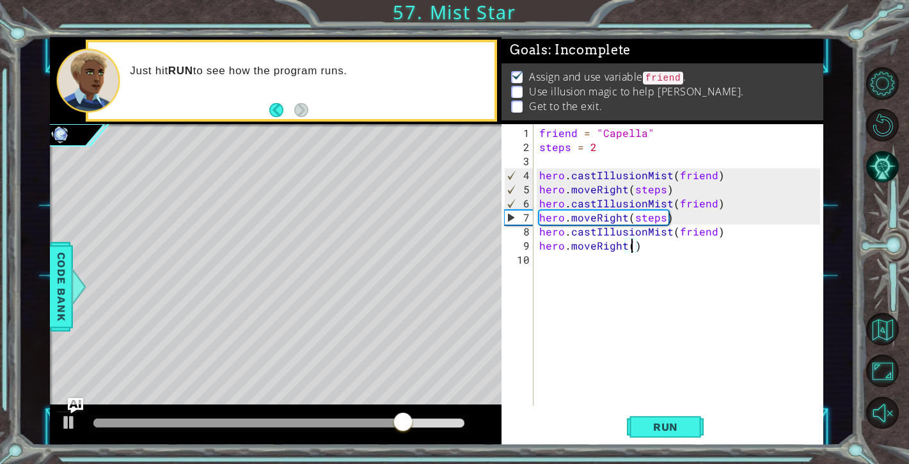
scroll to position [0, 6]
type textarea "hero.moveRight(3)"
click at [650, 434] on button "Run" at bounding box center [665, 427] width 77 height 32
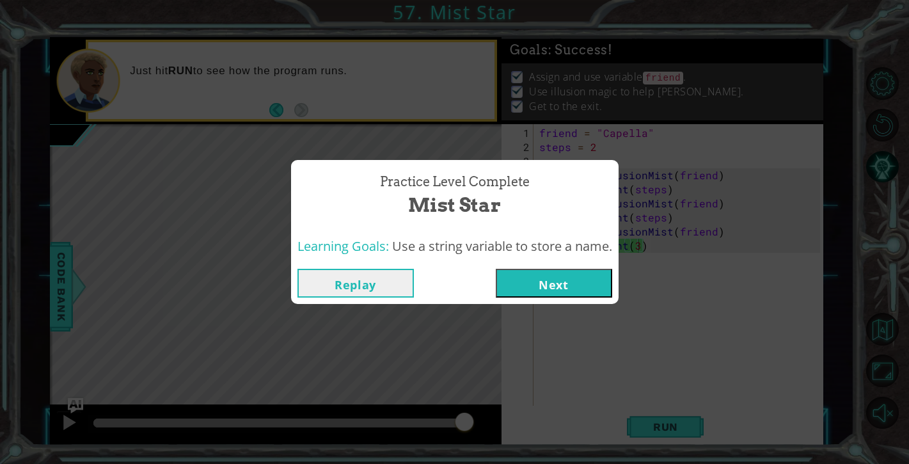
click at [582, 269] on button "Next" at bounding box center [554, 283] width 116 height 29
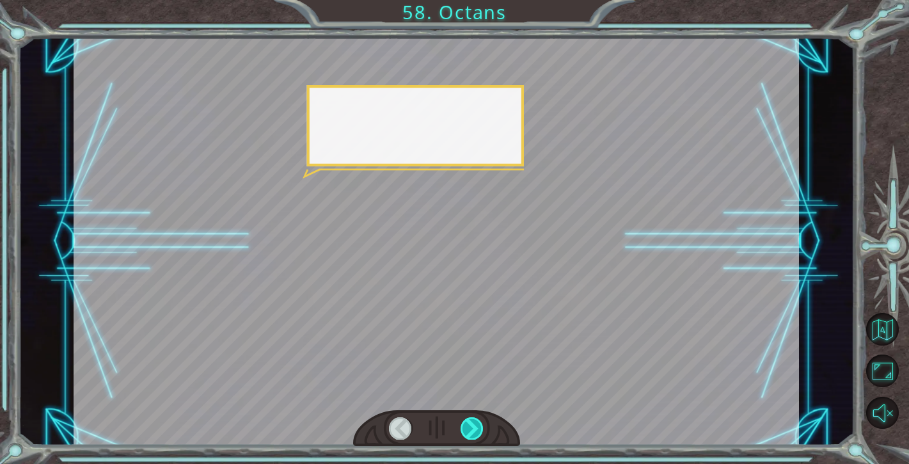
click at [476, 427] on div at bounding box center [472, 428] width 23 height 22
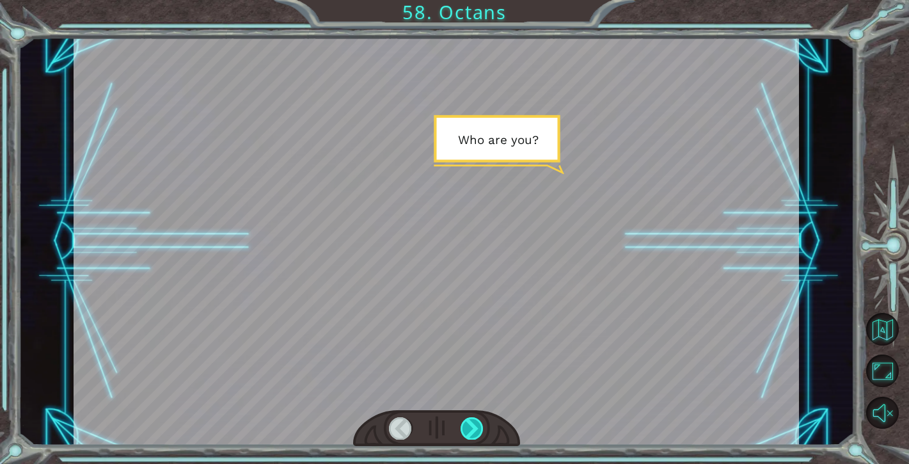
click at [476, 427] on div at bounding box center [472, 428] width 23 height 22
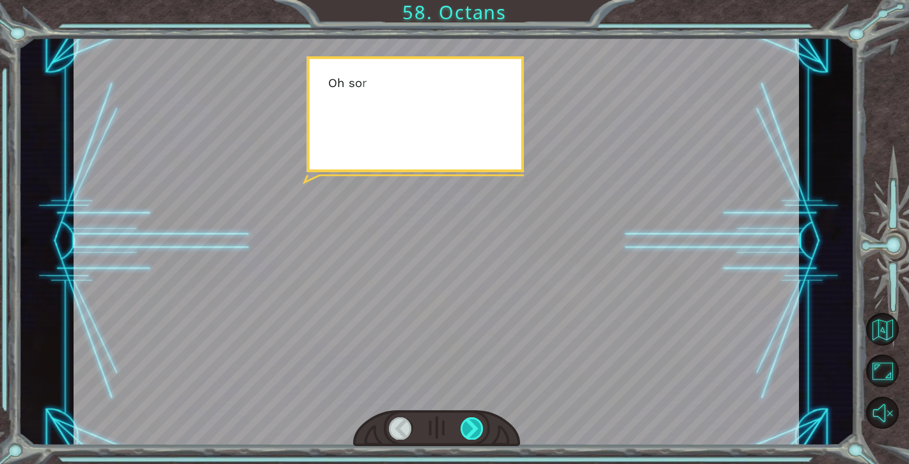
click at [476, 427] on div at bounding box center [472, 428] width 23 height 22
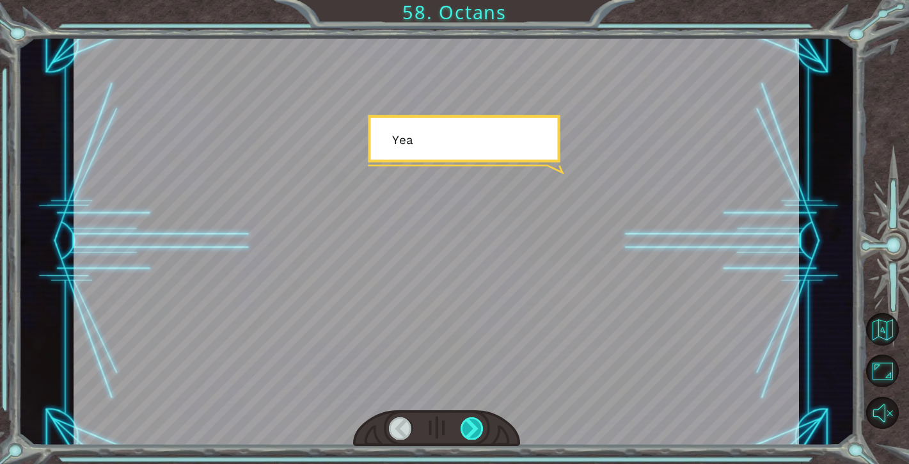
click at [476, 427] on div at bounding box center [472, 428] width 23 height 22
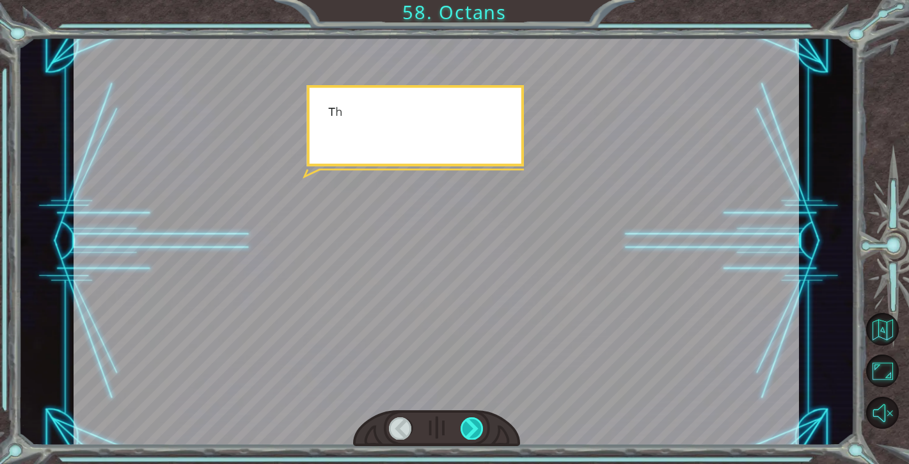
click at [476, 427] on div at bounding box center [472, 428] width 23 height 22
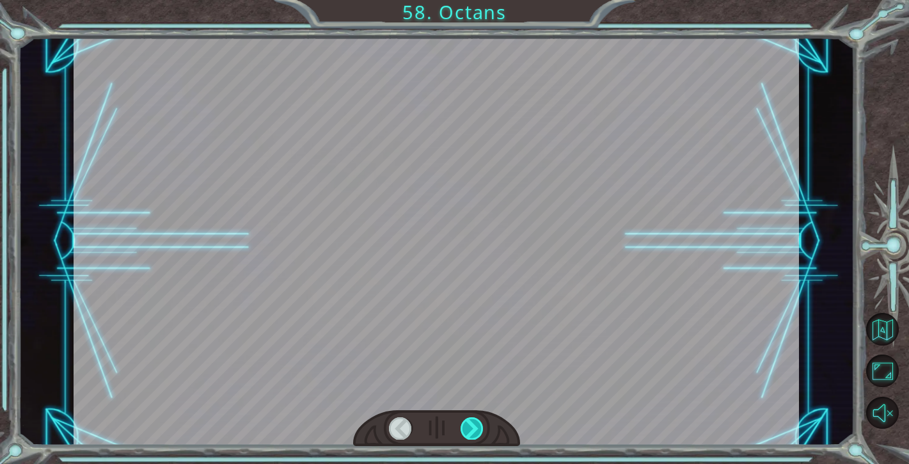
click at [476, 427] on div at bounding box center [472, 428] width 23 height 22
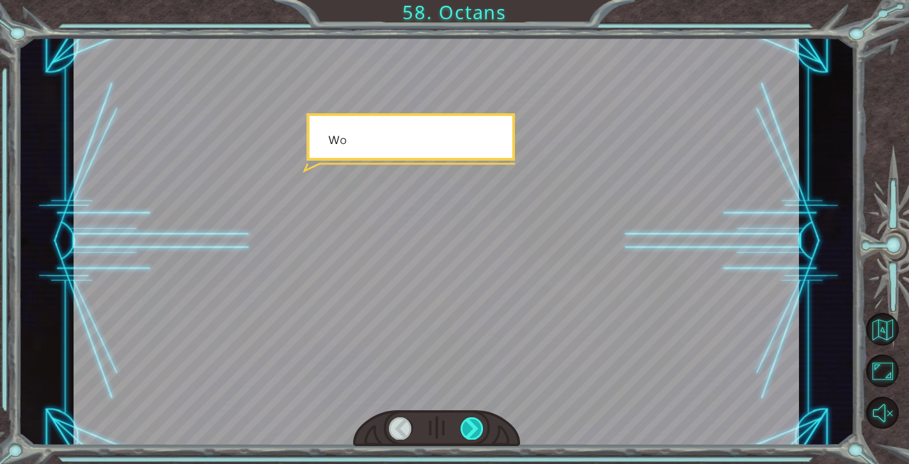
click at [476, 427] on div at bounding box center [472, 428] width 23 height 22
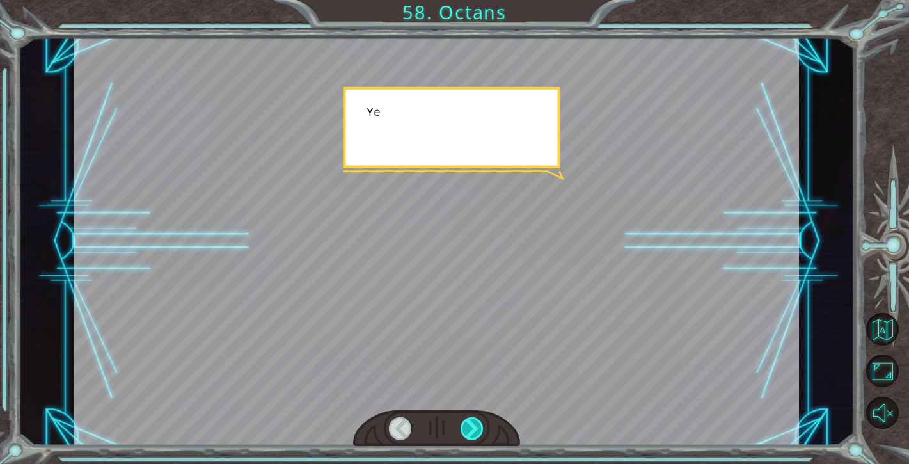
click at [476, 427] on div at bounding box center [472, 428] width 23 height 22
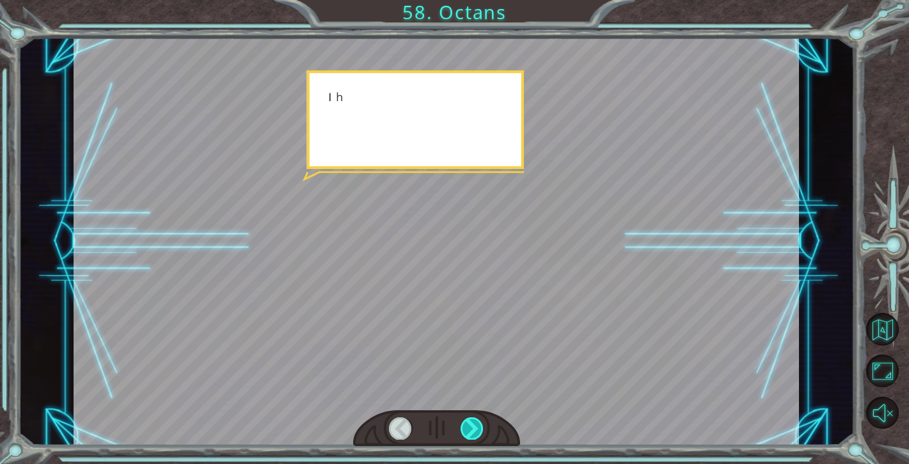
click at [476, 427] on div at bounding box center [472, 428] width 23 height 22
click at [477, 428] on div at bounding box center [472, 428] width 23 height 22
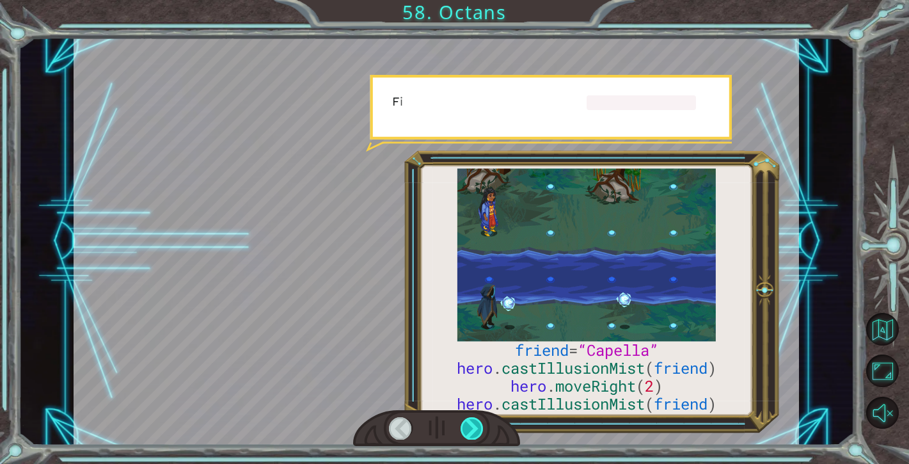
click at [478, 429] on div at bounding box center [472, 428] width 23 height 22
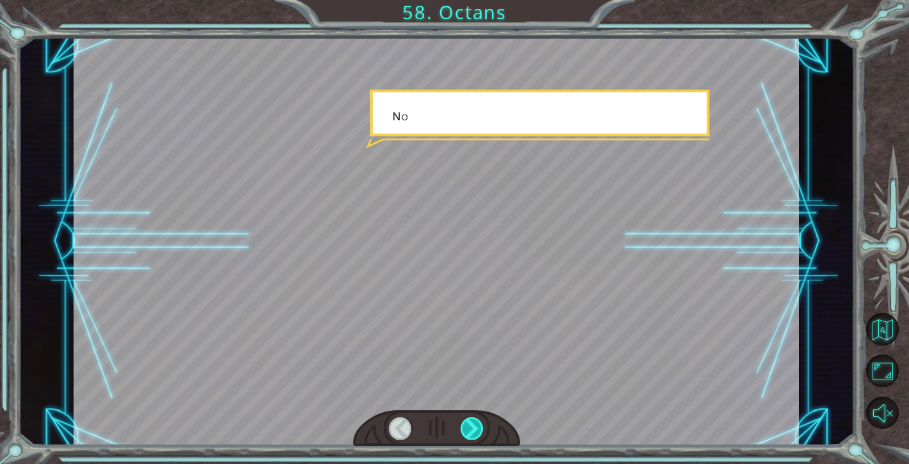
click at [478, 429] on div at bounding box center [472, 428] width 23 height 22
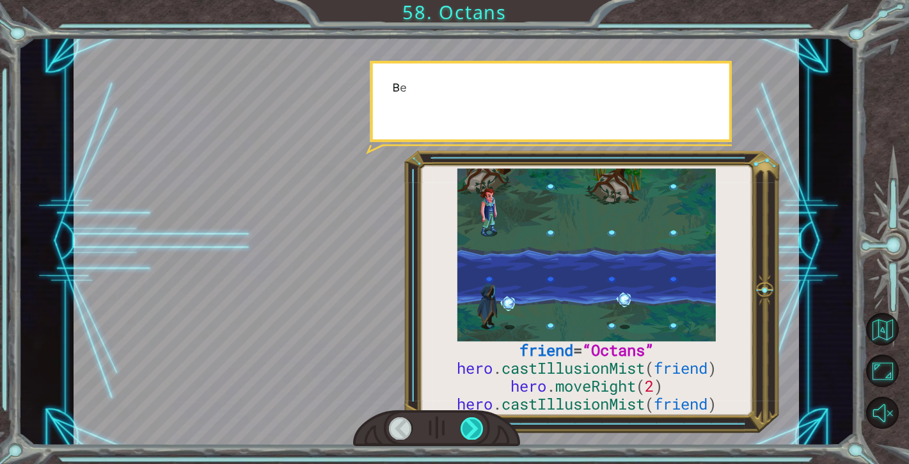
click at [478, 429] on div at bounding box center [472, 428] width 23 height 22
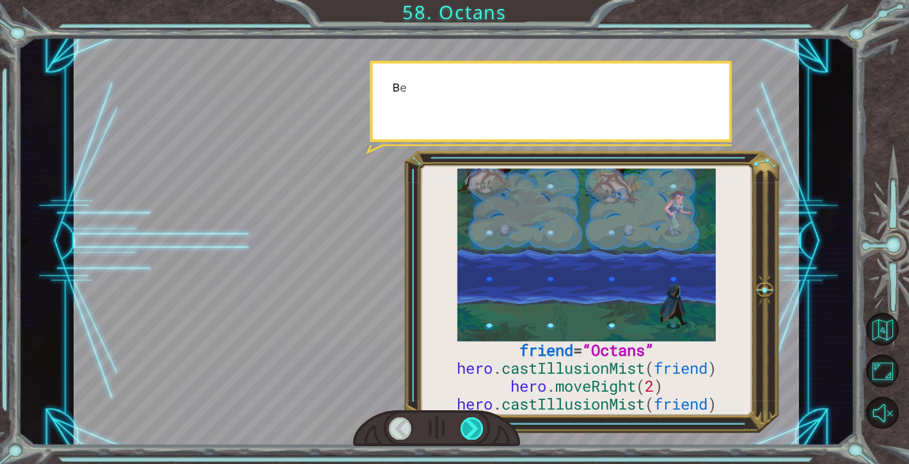
click at [478, 429] on div at bounding box center [472, 428] width 23 height 22
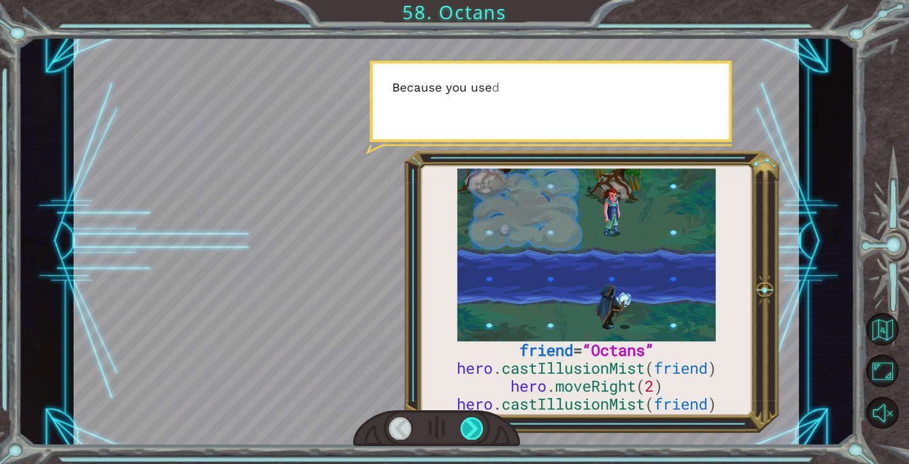
click at [478, 429] on div at bounding box center [472, 428] width 23 height 22
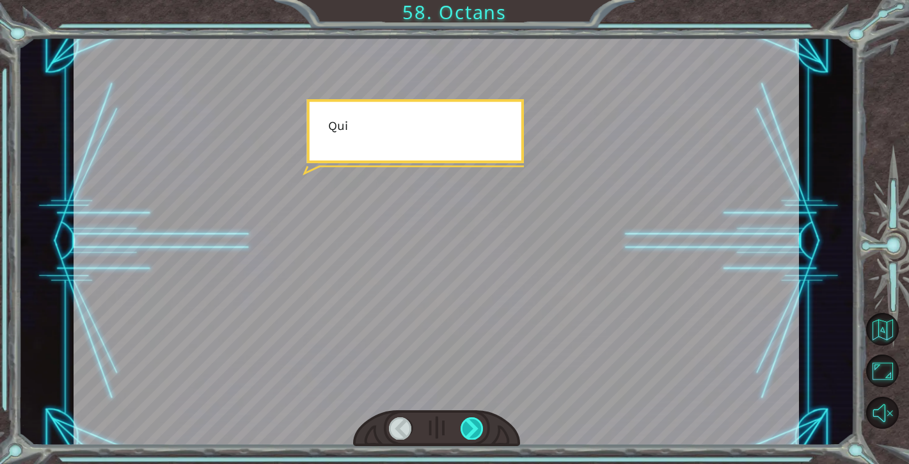
click at [478, 429] on div at bounding box center [472, 428] width 23 height 22
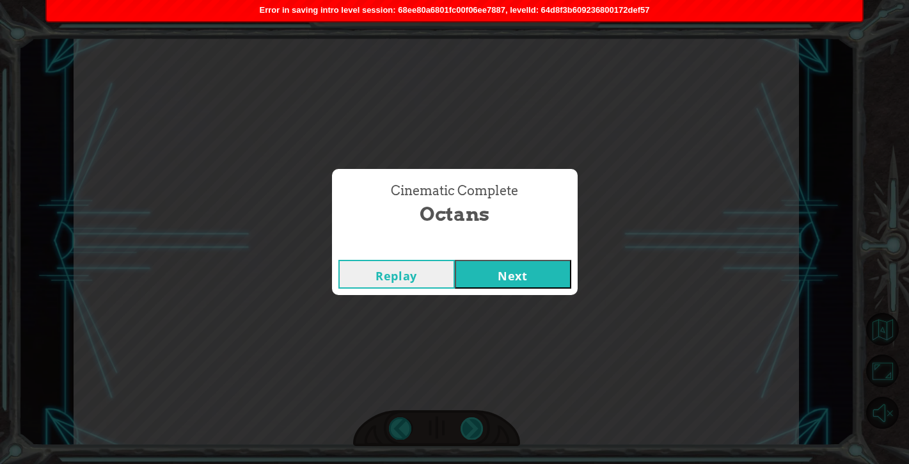
click at [478, 0] on div "friend = “Octans” hero . castIllusionMist ( friend ) hero . moveRight ( 2 ) her…" at bounding box center [454, 0] width 909 height 0
click at [478, 429] on div "Cinematic Complete Octans Replay Next" at bounding box center [454, 232] width 909 height 464
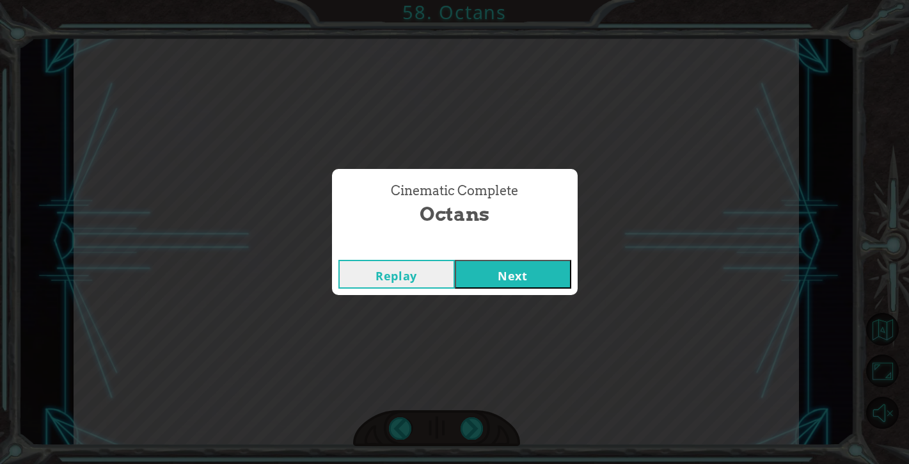
click at [521, 272] on button "Next" at bounding box center [513, 274] width 116 height 29
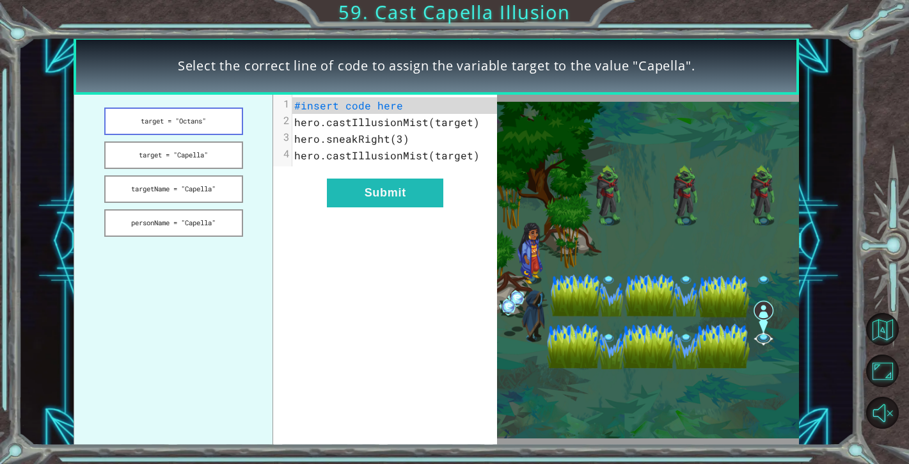
click at [207, 117] on button "target = "Octans"" at bounding box center [173, 121] width 139 height 28
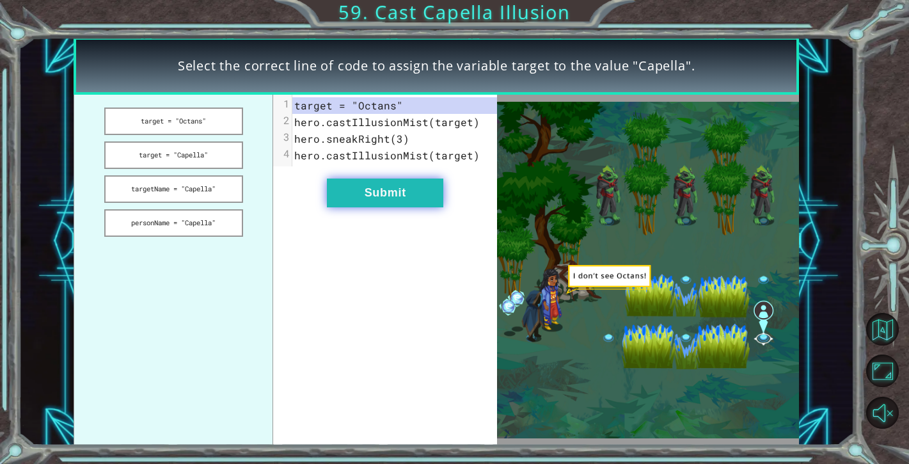
click at [385, 203] on button "Submit" at bounding box center [385, 192] width 116 height 29
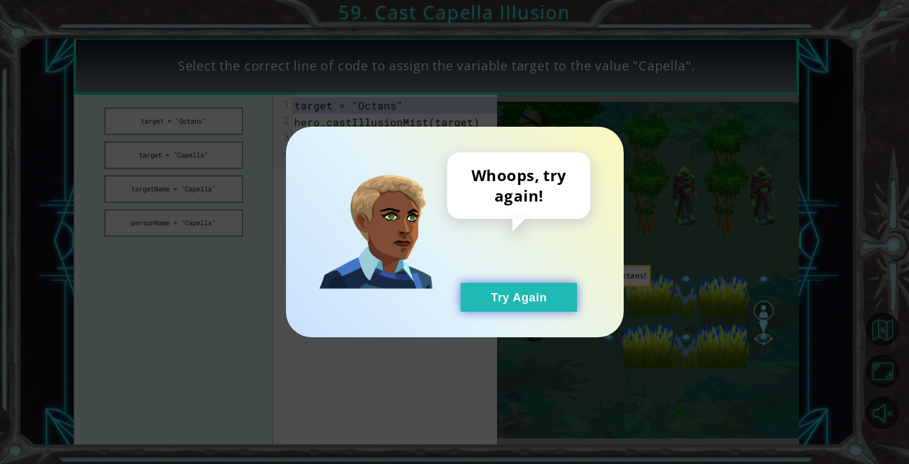
click at [473, 284] on button "Try Again" at bounding box center [519, 297] width 116 height 29
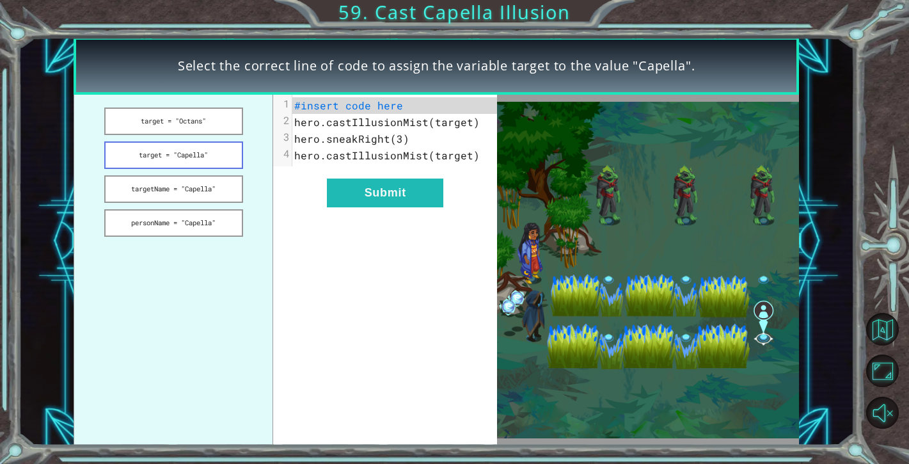
click at [170, 159] on button "target = "Capella"" at bounding box center [173, 155] width 139 height 28
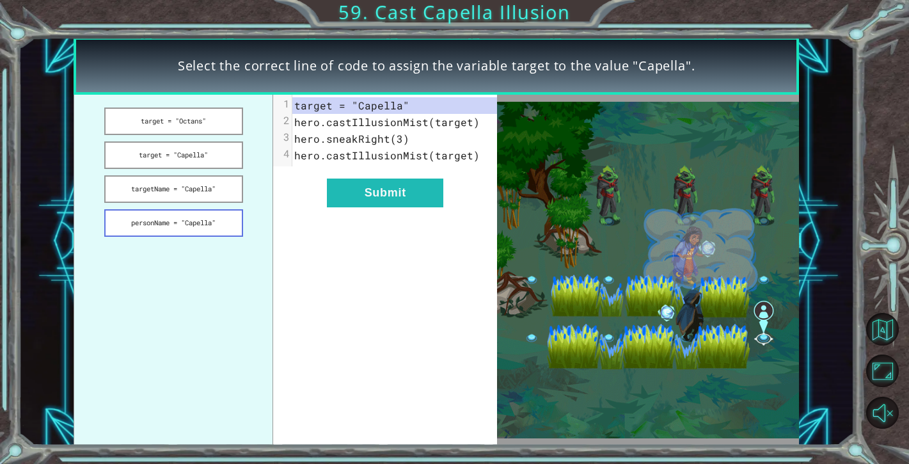
click at [217, 217] on button "personName = "Capella"" at bounding box center [173, 223] width 139 height 28
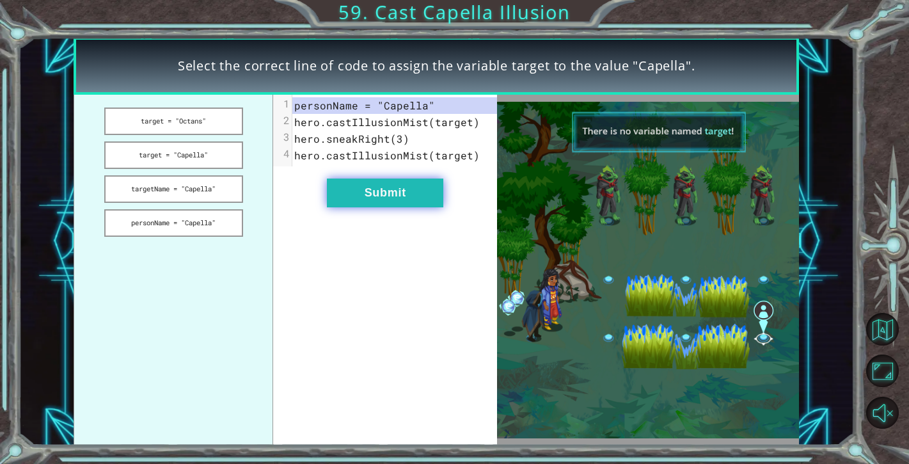
click at [349, 201] on button "Submit" at bounding box center [385, 192] width 116 height 29
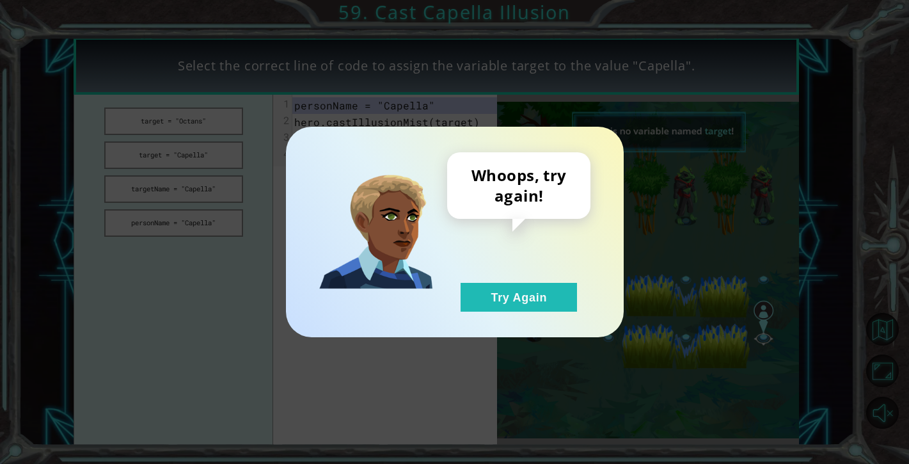
click at [482, 277] on div "Whoops, try again! Try Again" at bounding box center [518, 231] width 143 height 159
click at [477, 285] on button "Try Again" at bounding box center [519, 297] width 116 height 29
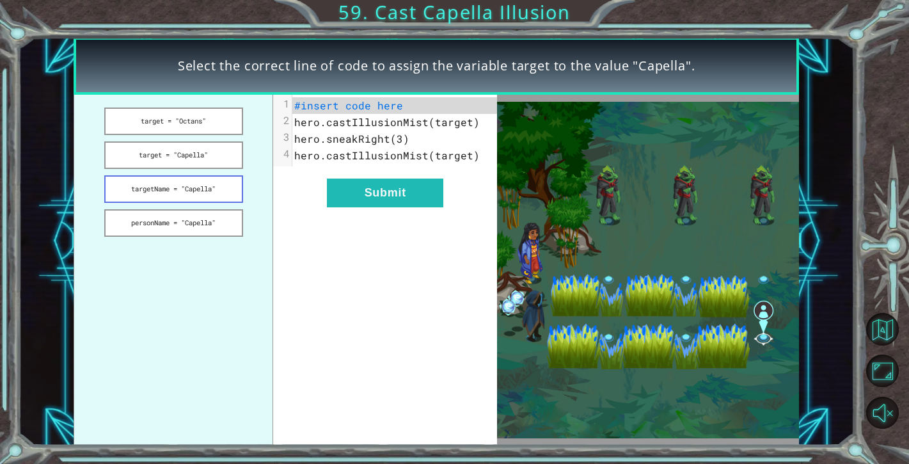
click at [191, 181] on button "targetName = "Capella"" at bounding box center [173, 189] width 139 height 28
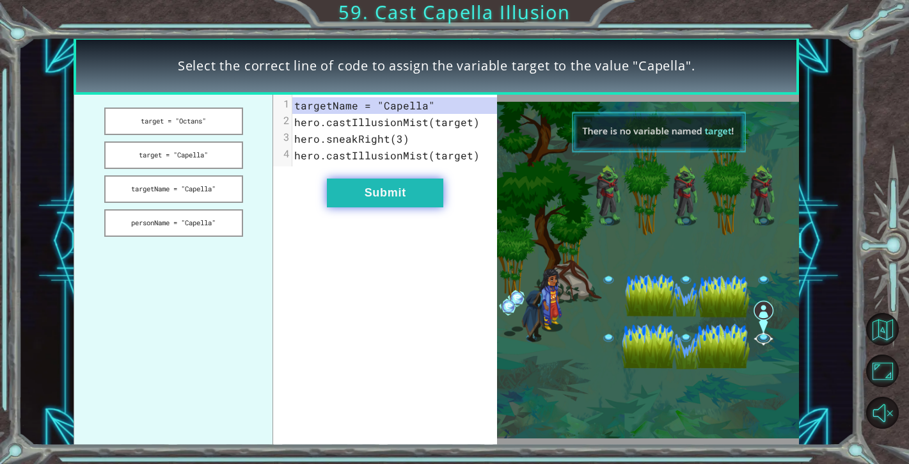
click at [402, 189] on button "Submit" at bounding box center [385, 192] width 116 height 29
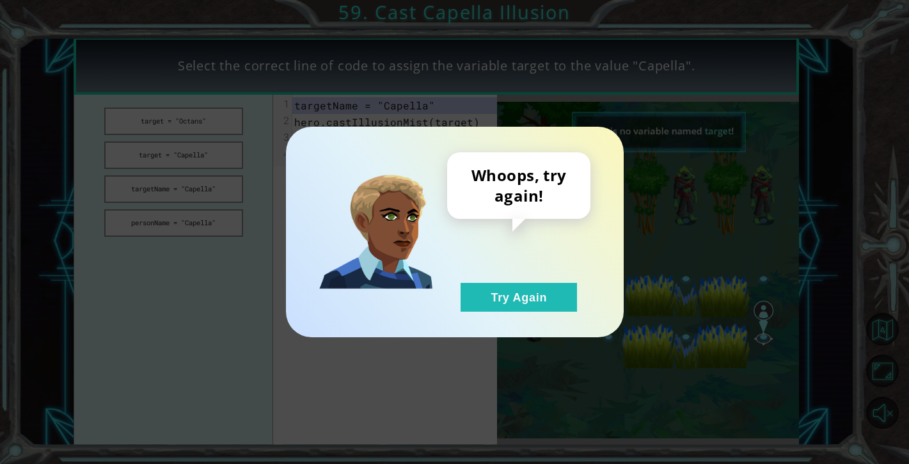
click at [191, 155] on div "Whoops, try again! Try Again" at bounding box center [454, 232] width 909 height 464
click at [542, 311] on button "Try Again" at bounding box center [519, 297] width 116 height 29
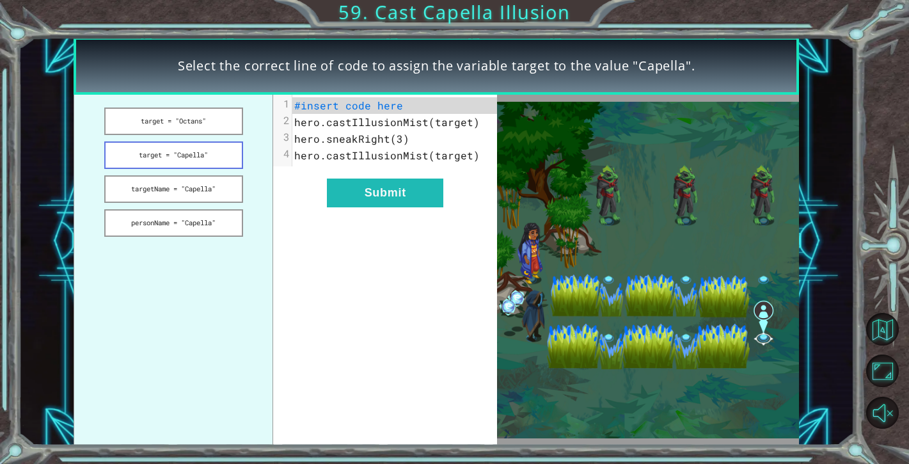
click at [179, 153] on button "target = "Capella"" at bounding box center [173, 155] width 139 height 28
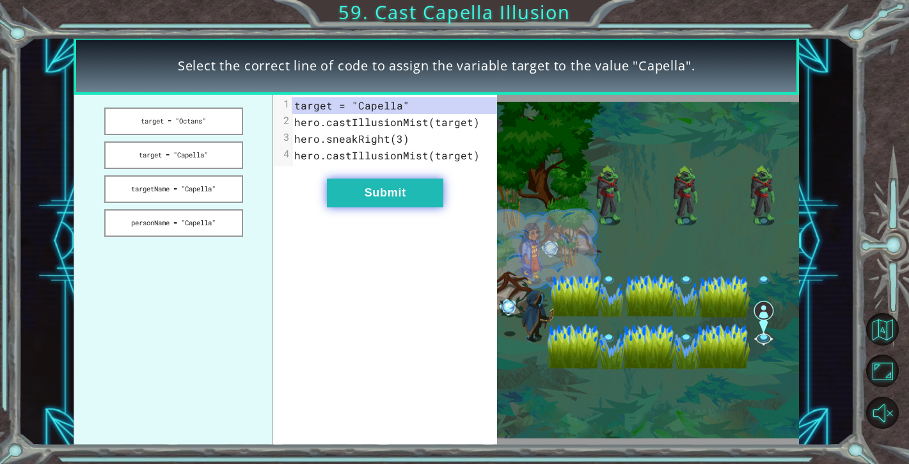
click at [365, 198] on button "Submit" at bounding box center [385, 192] width 116 height 29
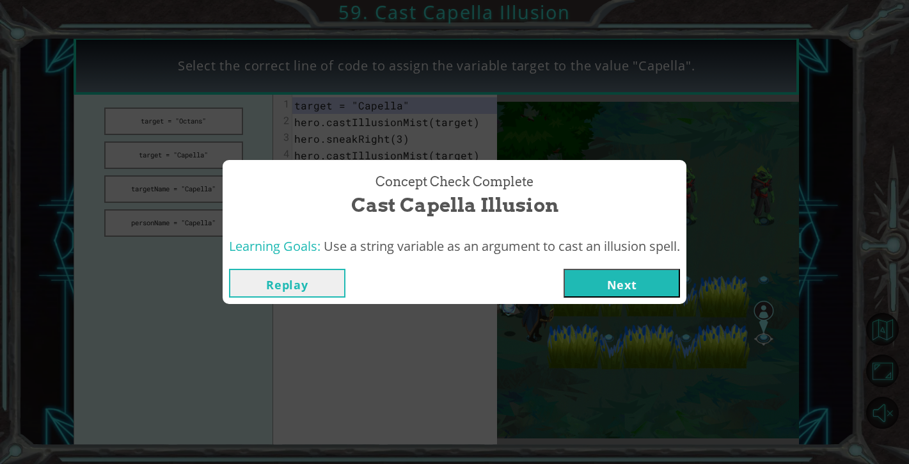
click at [633, 286] on button "Next" at bounding box center [621, 283] width 116 height 29
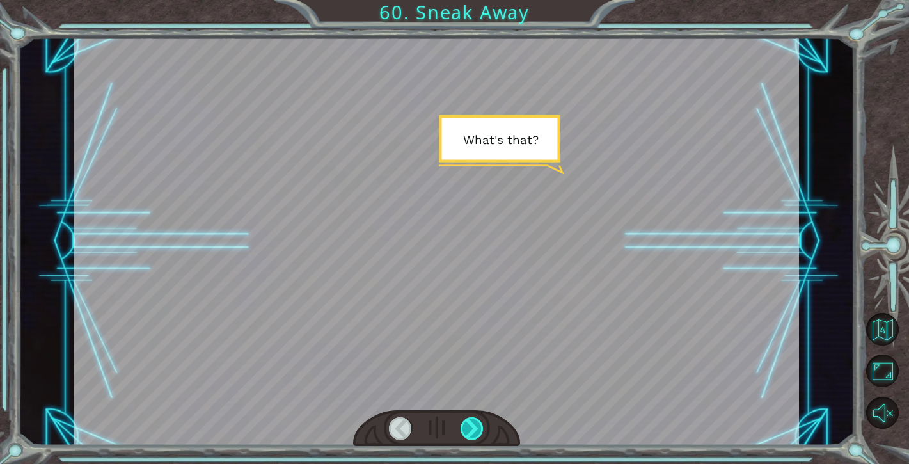
click at [476, 433] on div at bounding box center [472, 428] width 23 height 22
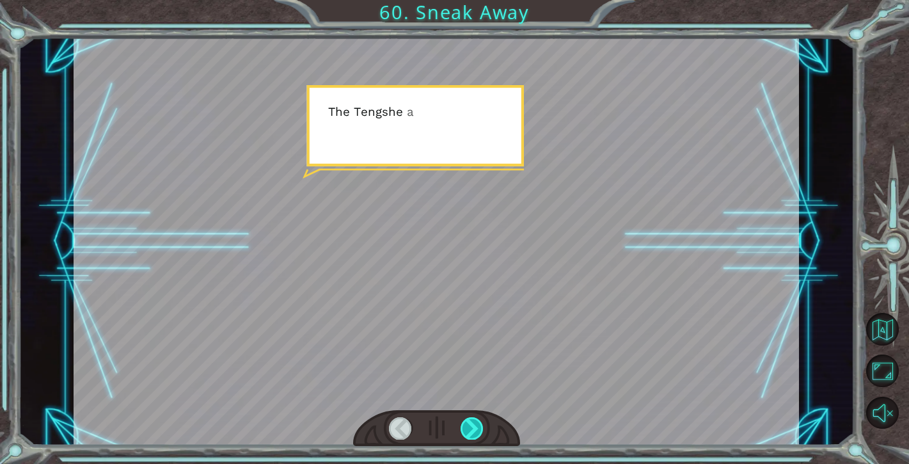
click at [476, 433] on div at bounding box center [472, 428] width 23 height 22
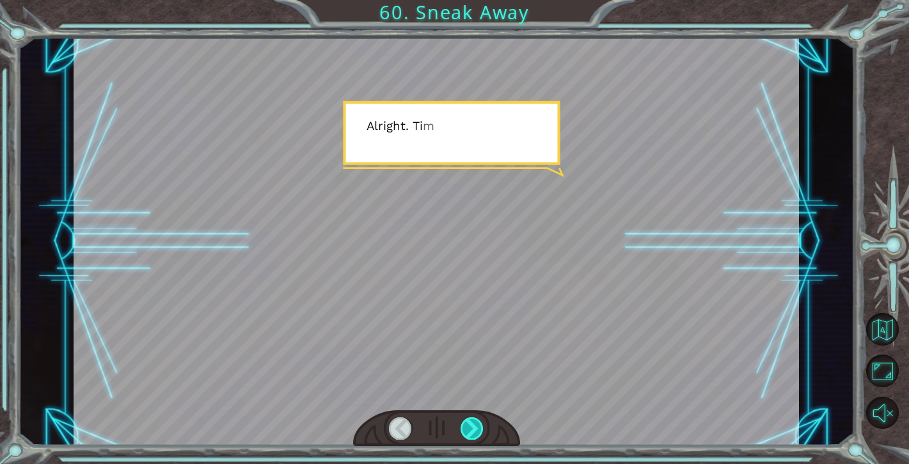
click at [476, 433] on div at bounding box center [472, 428] width 23 height 22
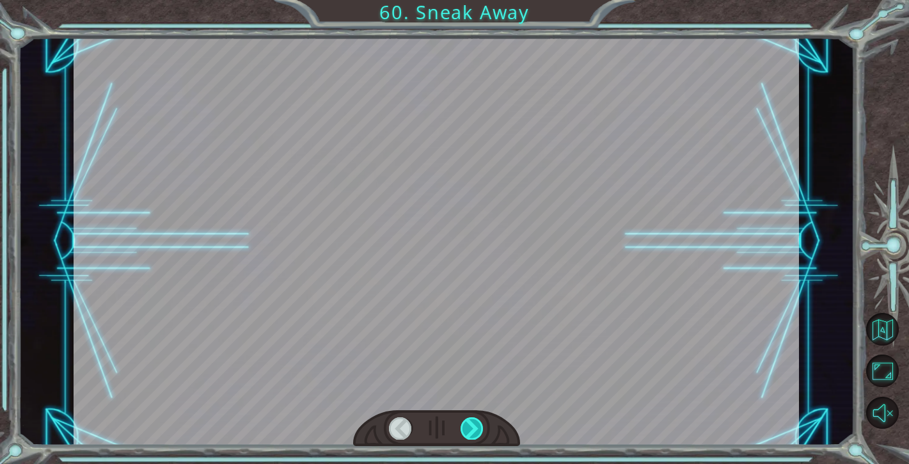
click at [476, 433] on div at bounding box center [472, 428] width 23 height 22
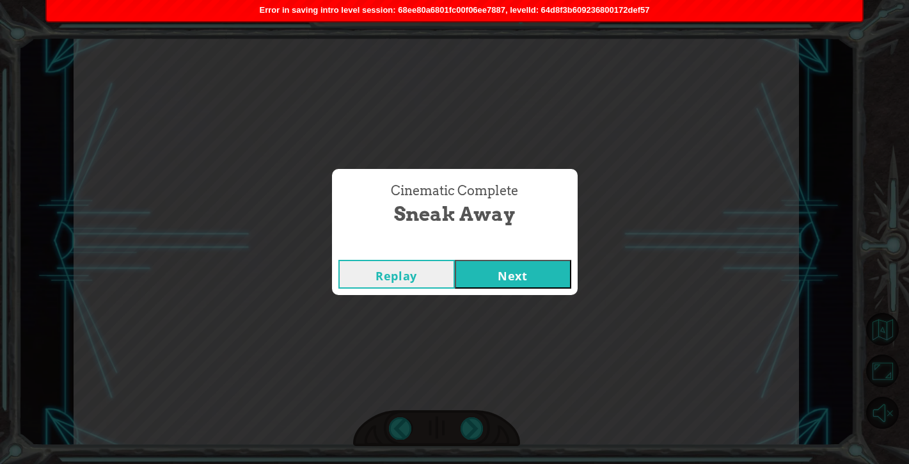
click at [516, 276] on button "Next" at bounding box center [513, 274] width 116 height 29
